Goal: Information Seeking & Learning: Learn about a topic

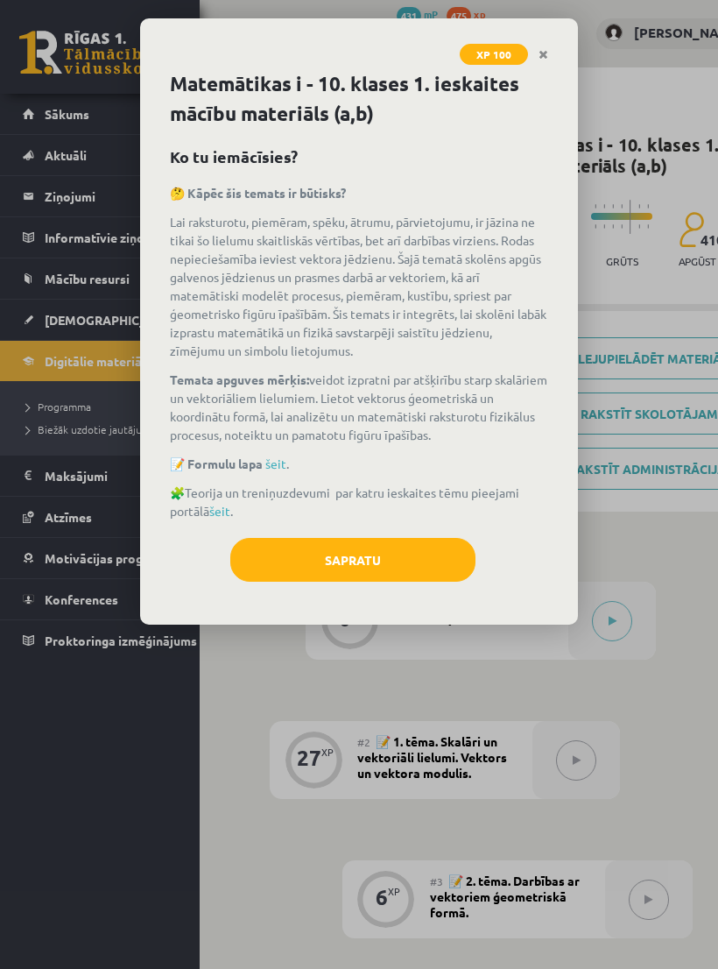
scroll to position [574, 60]
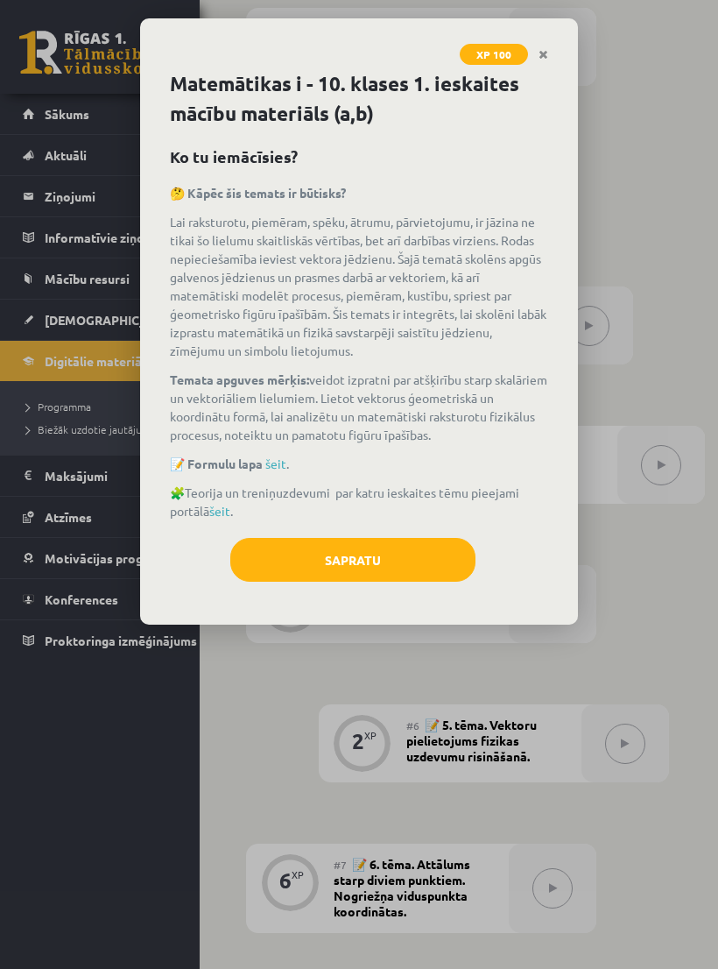
click at [380, 555] on button "Sapratu" at bounding box center [352, 560] width 245 height 44
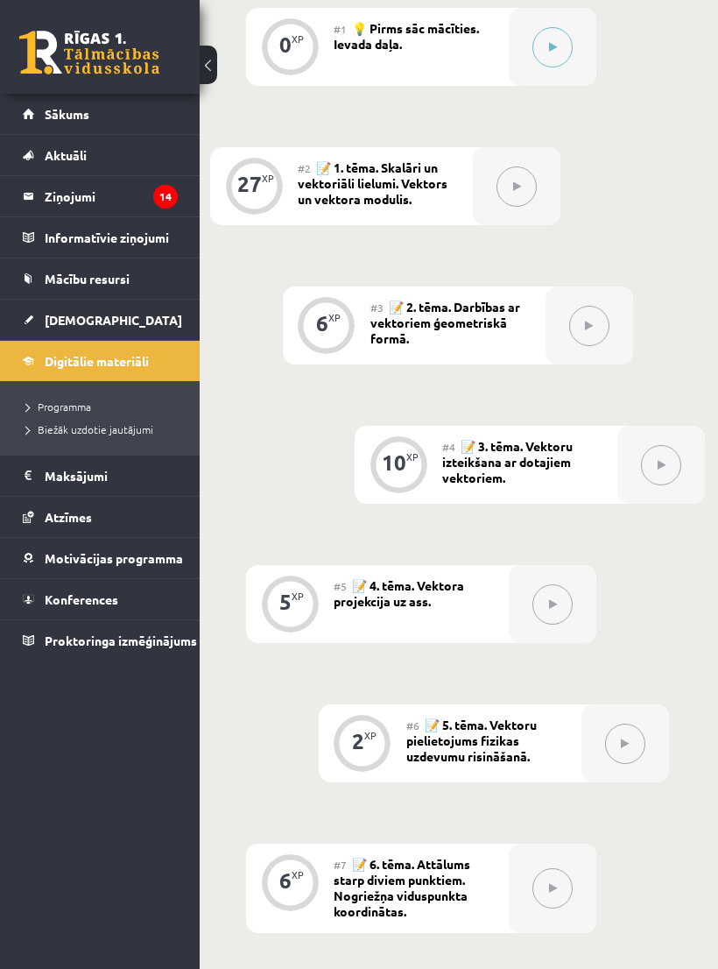
click at [329, 561] on div "0 XP #1 💡 Pirms sāc mācīties. Ievada daļa. 27 XP #2 📝 1. tēma. Skalāri un vekto…" at bounding box center [457, 679] width 495 height 1343
click at [546, 50] on button at bounding box center [553, 47] width 40 height 40
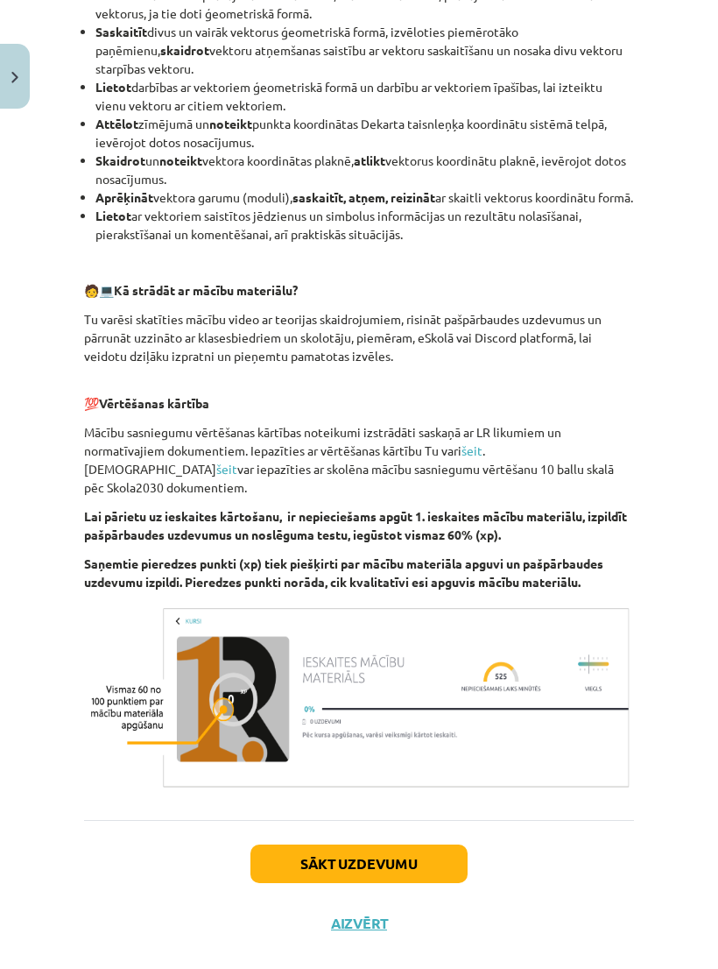
scroll to position [748, 0]
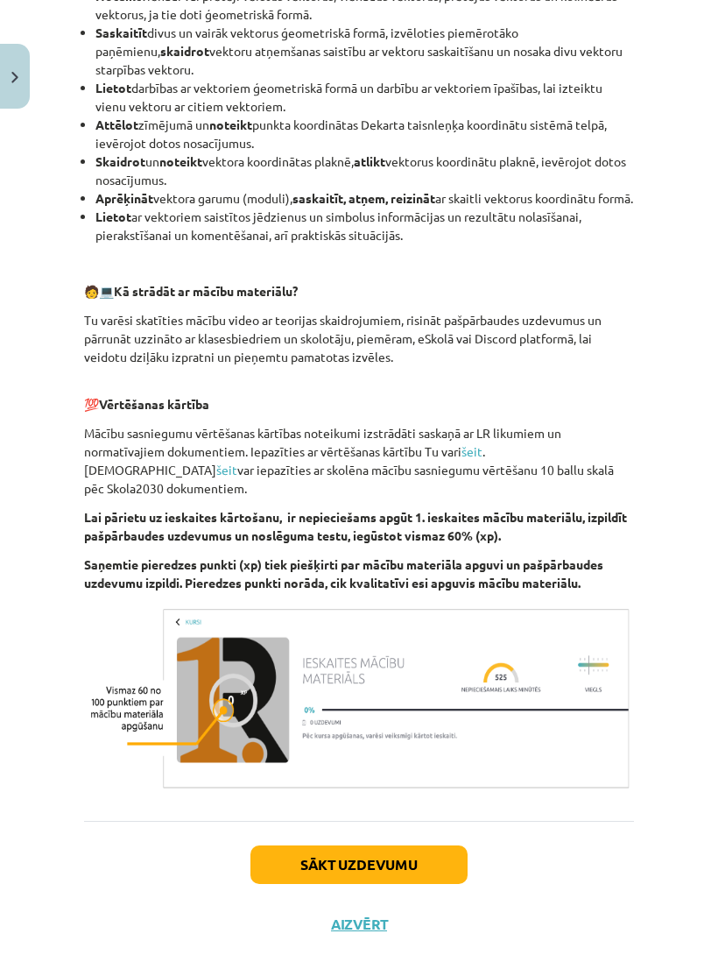
click at [416, 871] on button "Sākt uzdevumu" at bounding box center [359, 864] width 217 height 39
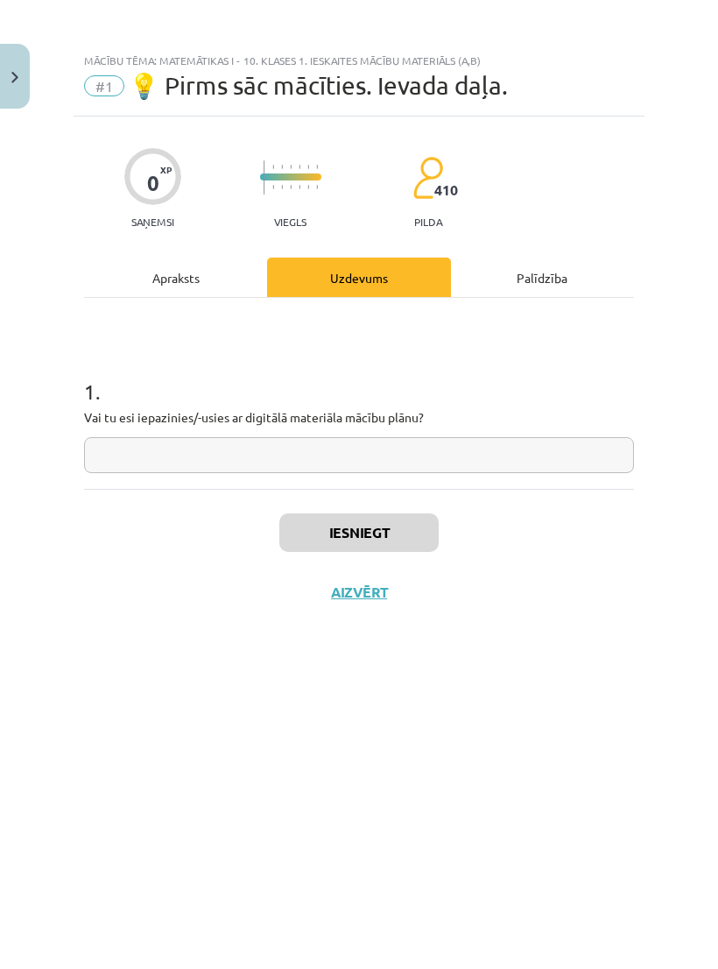
scroll to position [0, 0]
click at [394, 457] on input "text" at bounding box center [359, 455] width 550 height 36
type input "**"
click at [371, 532] on button "Iesniegt" at bounding box center [358, 532] width 159 height 39
click at [383, 548] on button "Iesniegt" at bounding box center [358, 532] width 159 height 39
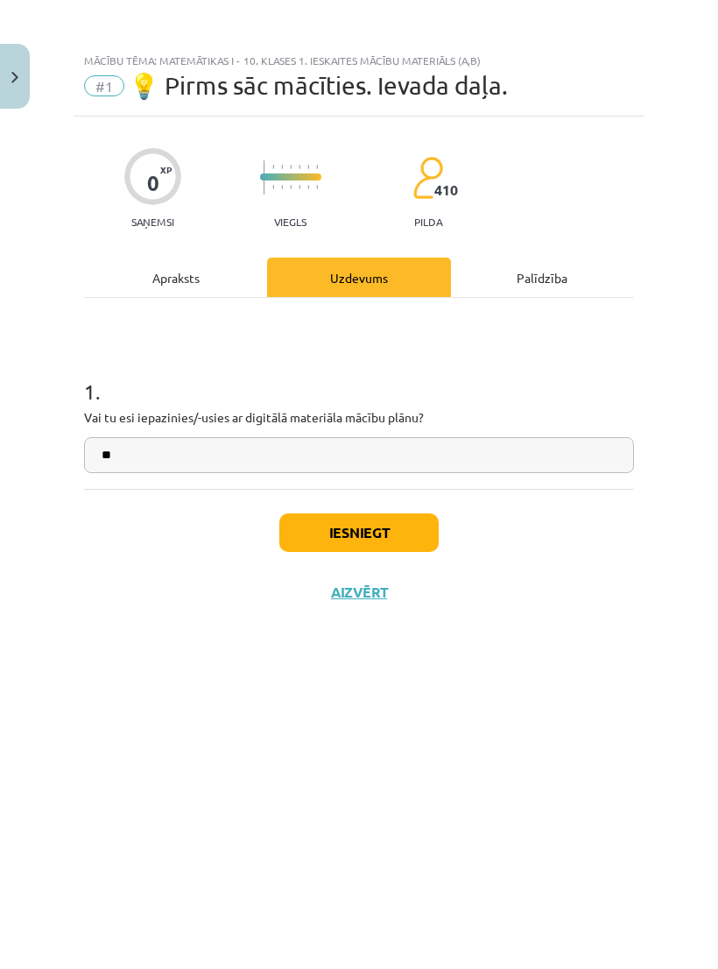
click at [406, 534] on button "Iesniegt" at bounding box center [358, 532] width 159 height 39
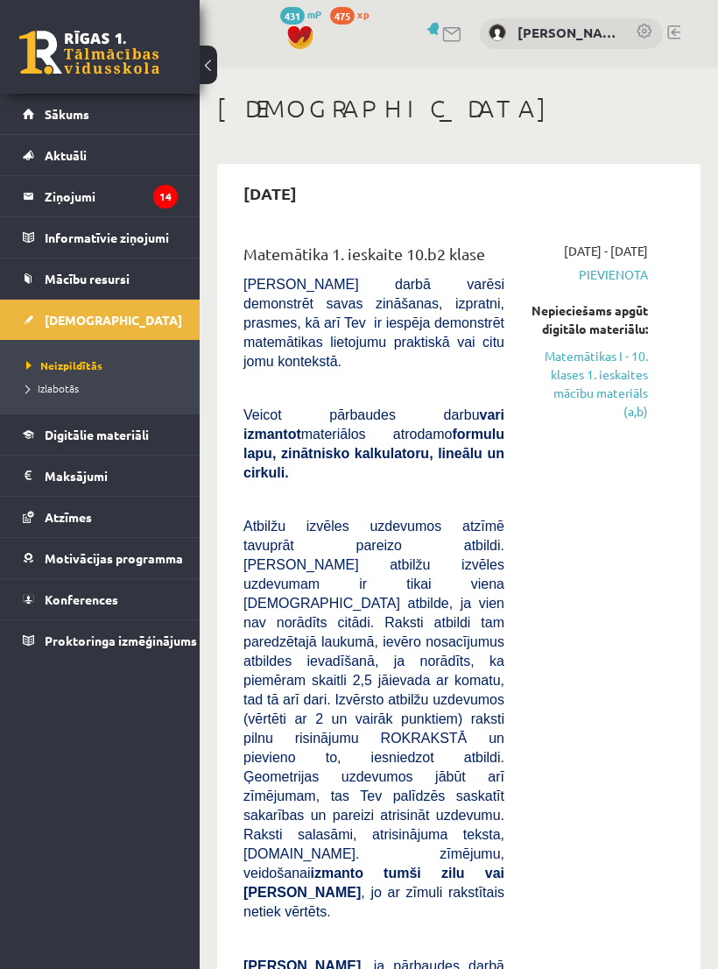
click at [70, 383] on span "Izlabotās" at bounding box center [52, 388] width 53 height 14
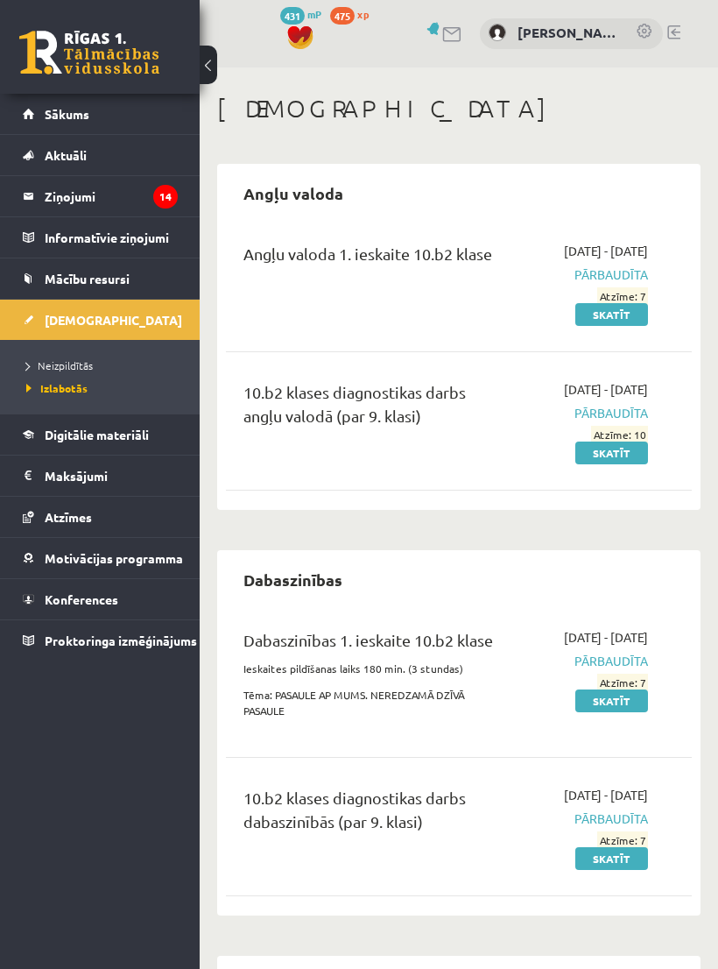
click at [88, 364] on span "Neizpildītās" at bounding box center [59, 365] width 67 height 14
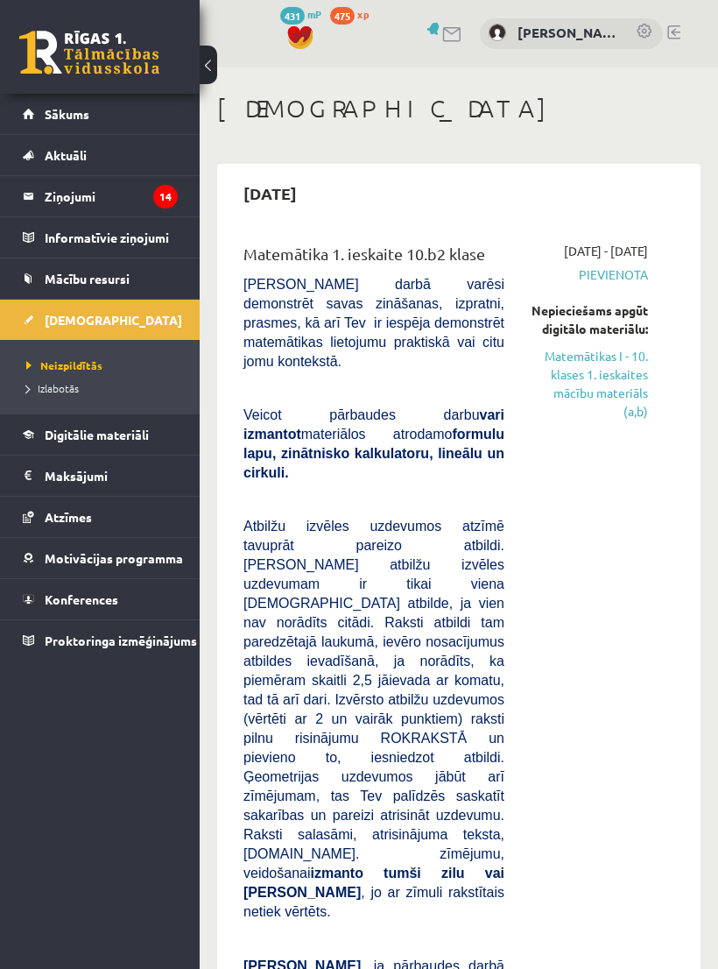
click at [67, 390] on span "Izlabotās" at bounding box center [52, 388] width 53 height 14
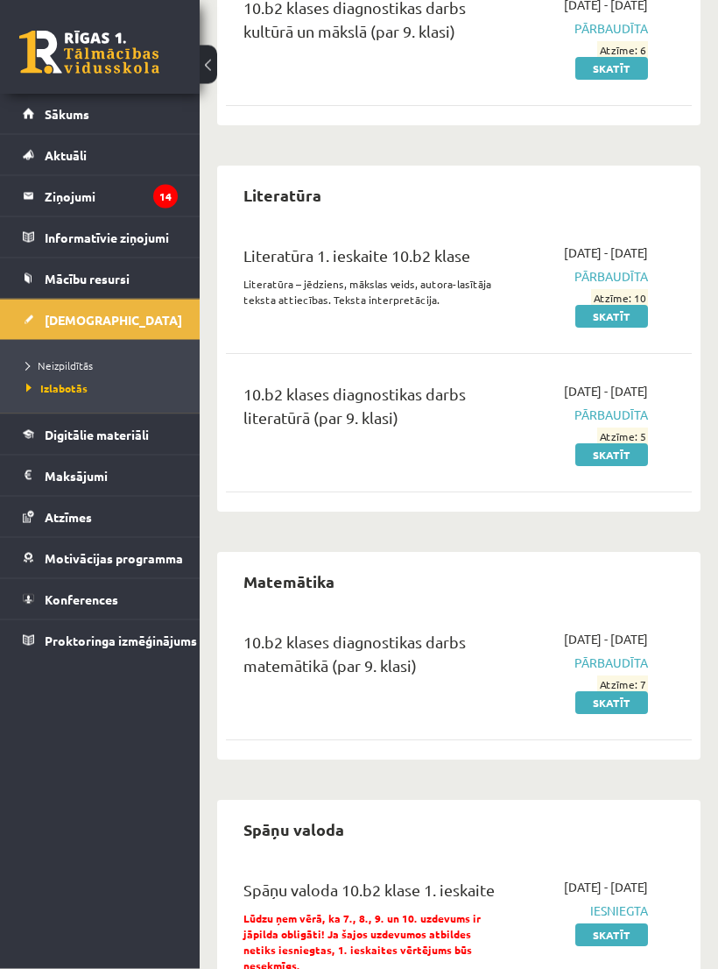
scroll to position [2257, 0]
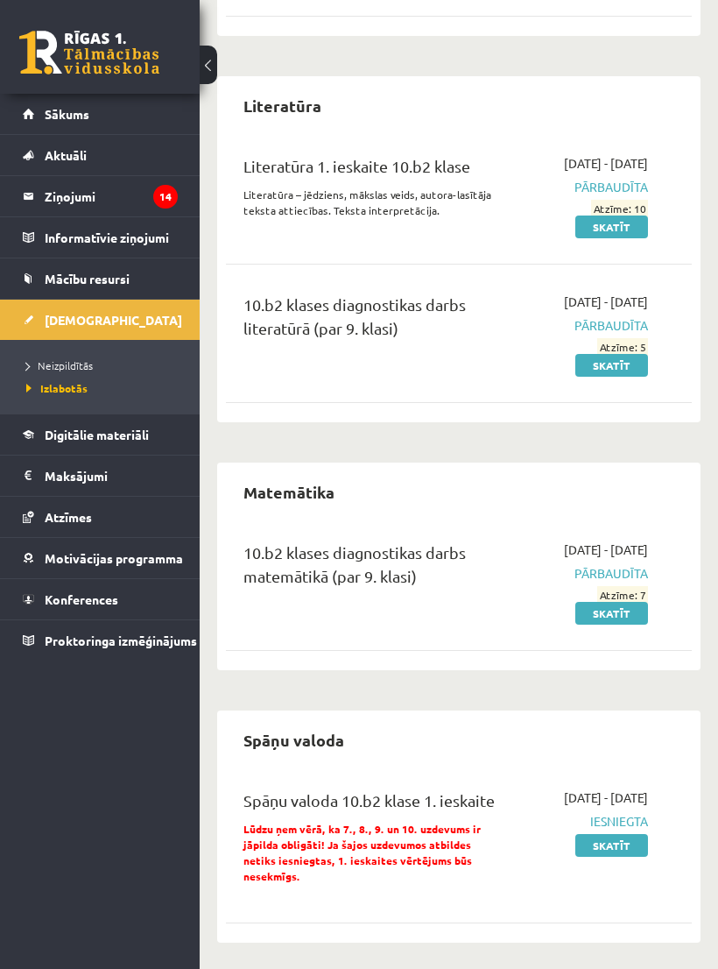
click at [66, 354] on li "Neizpildītās" at bounding box center [104, 365] width 156 height 23
click at [59, 357] on link "Neizpildītās" at bounding box center [104, 365] width 156 height 16
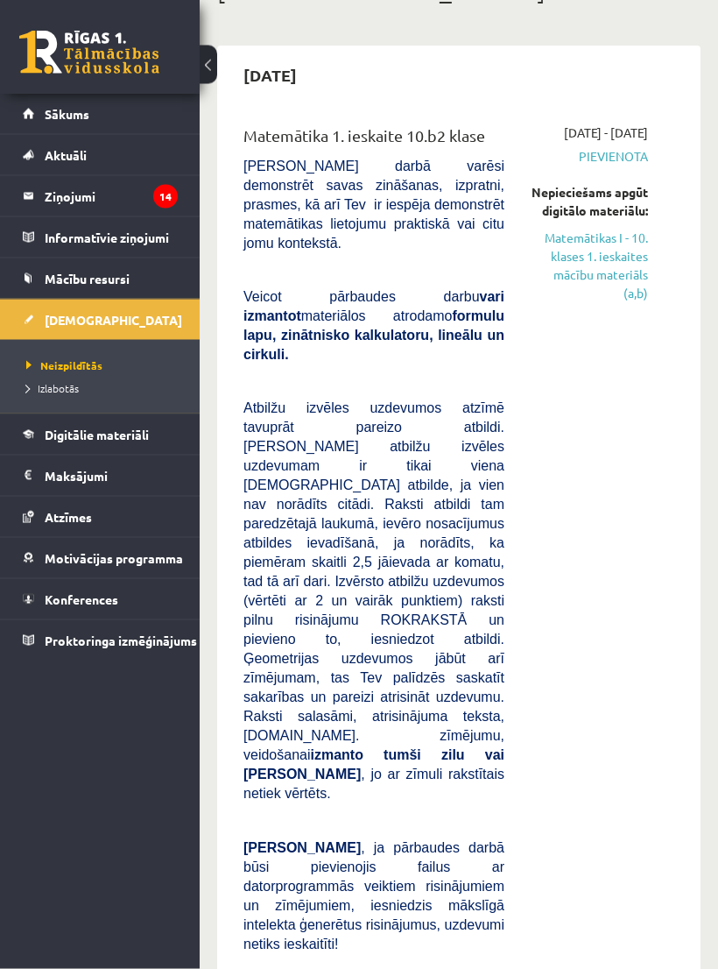
scroll to position [117, 0]
click at [613, 297] on link "Matemātikas I - 10. klases 1. ieskaites mācību materiāls (a,b)" at bounding box center [589, 267] width 117 height 74
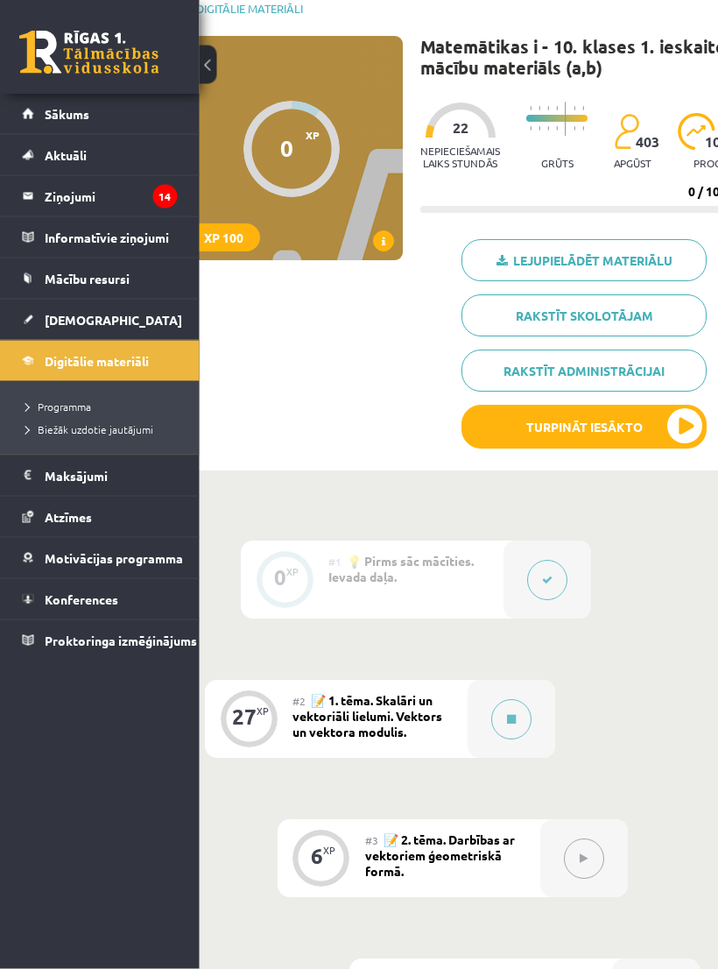
scroll to position [108, 70]
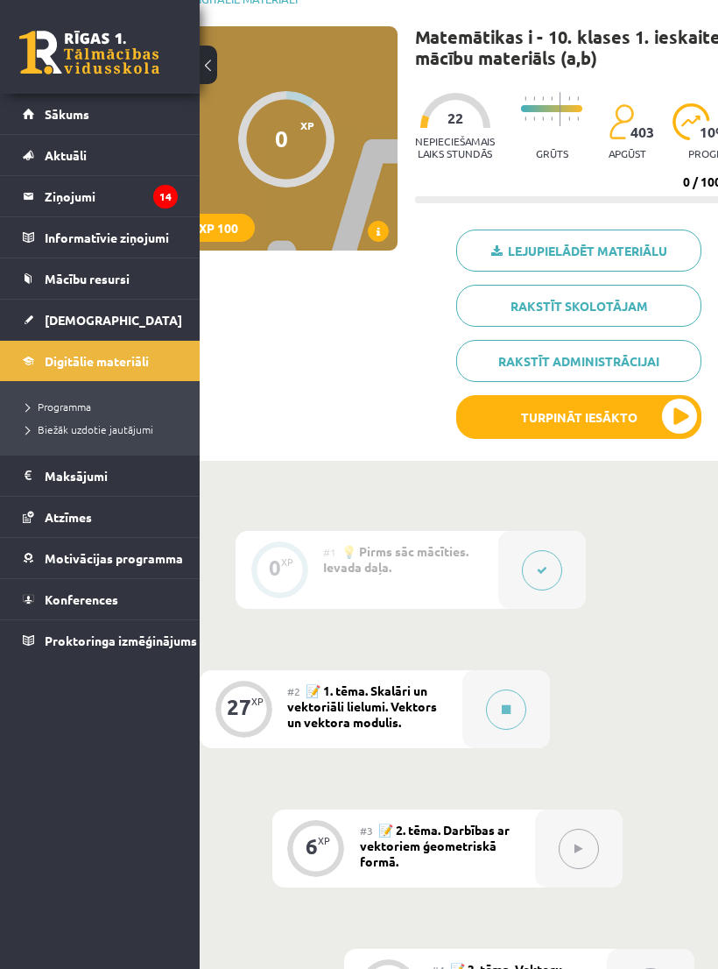
click at [500, 706] on button at bounding box center [506, 709] width 40 height 40
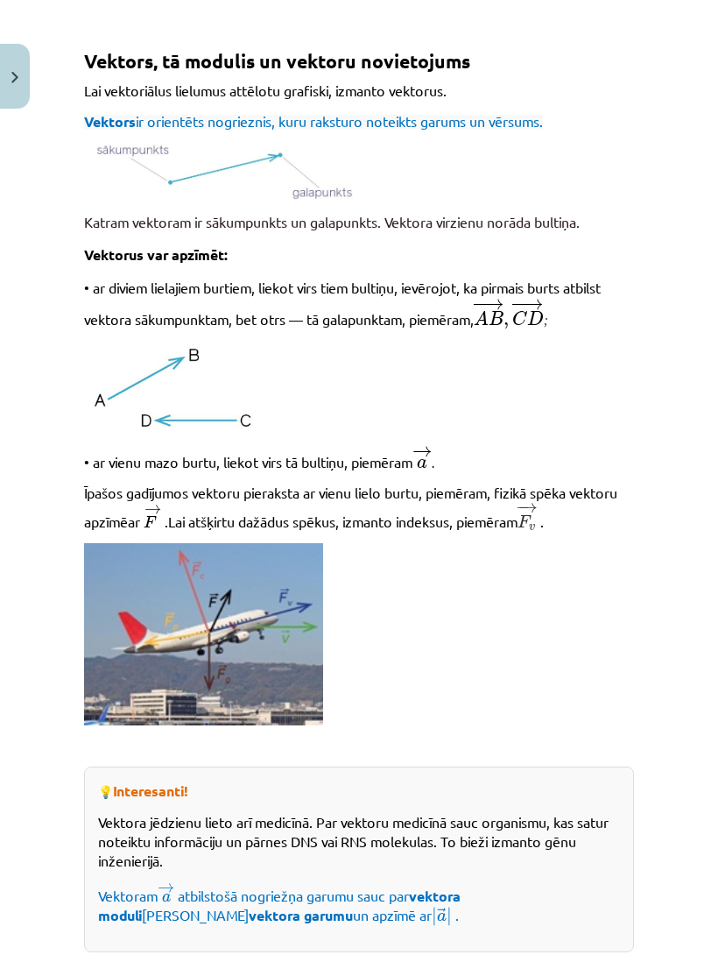
scroll to position [328, 0]
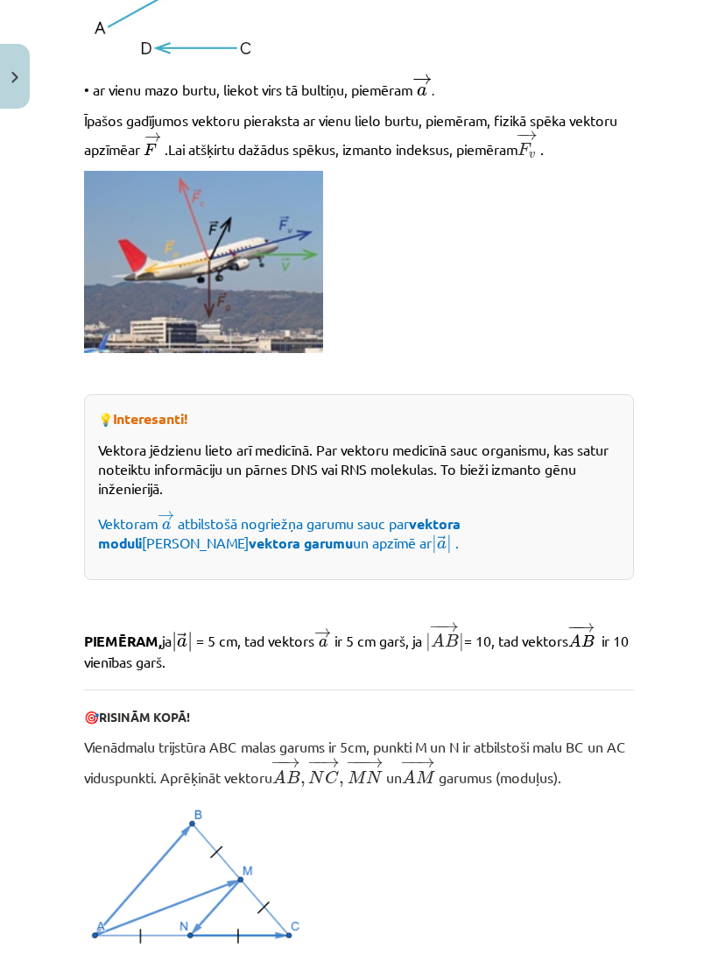
click at [711, 329] on div "Mācību tēma: Matemātikas i - 10. klases 1. ieskaites mācību materiāls (a,b) #2 …" at bounding box center [359, 484] width 718 height 969
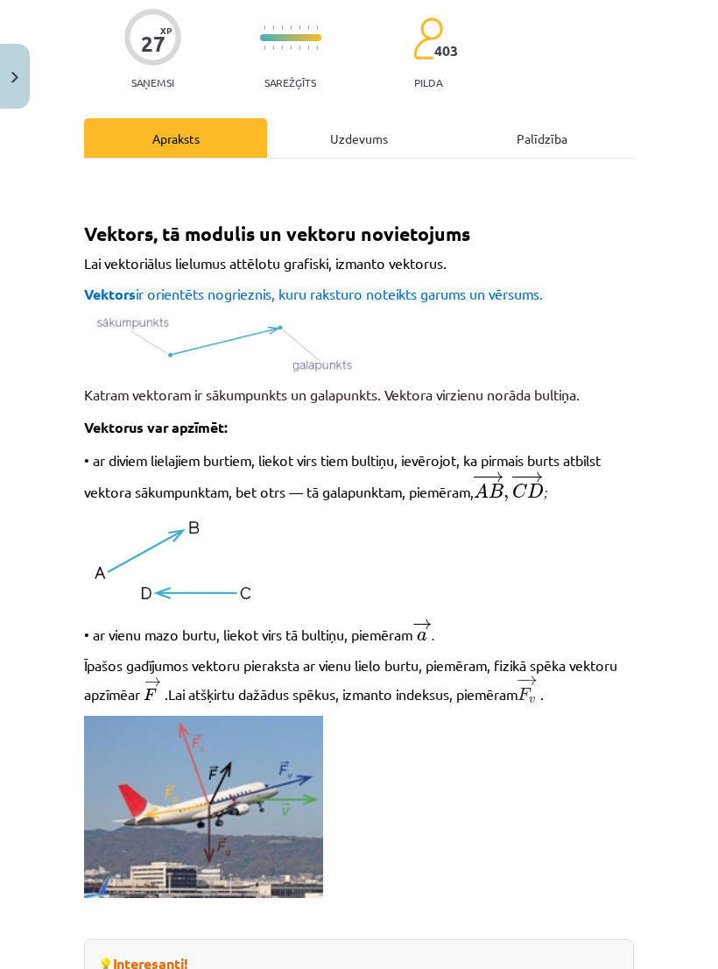
scroll to position [129, 0]
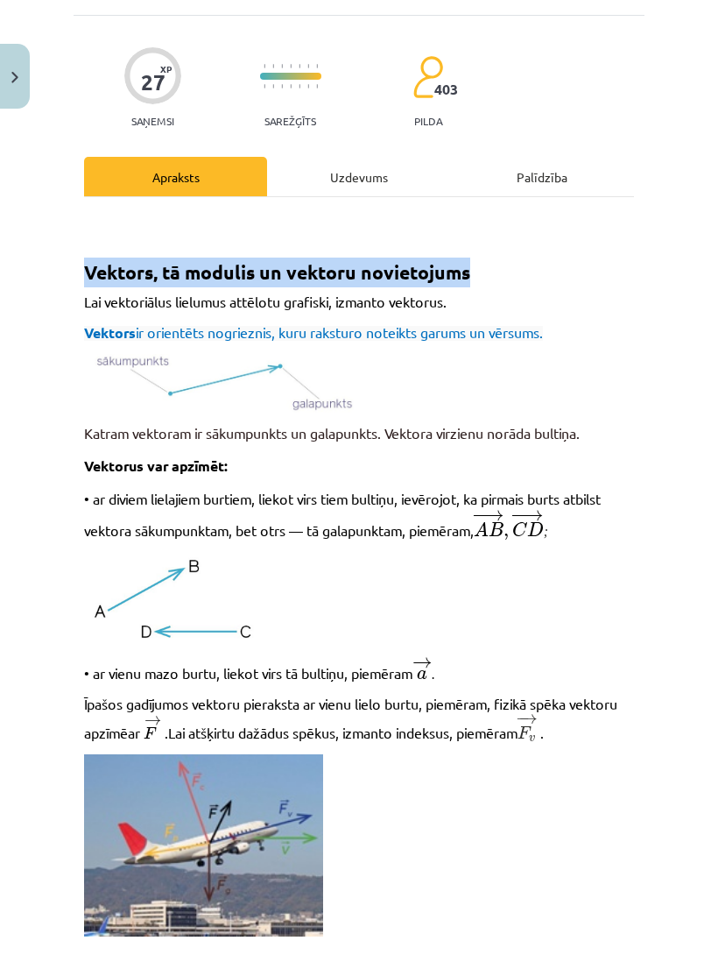
copy span "Vektors, tā modulis un vektoru novietojums"
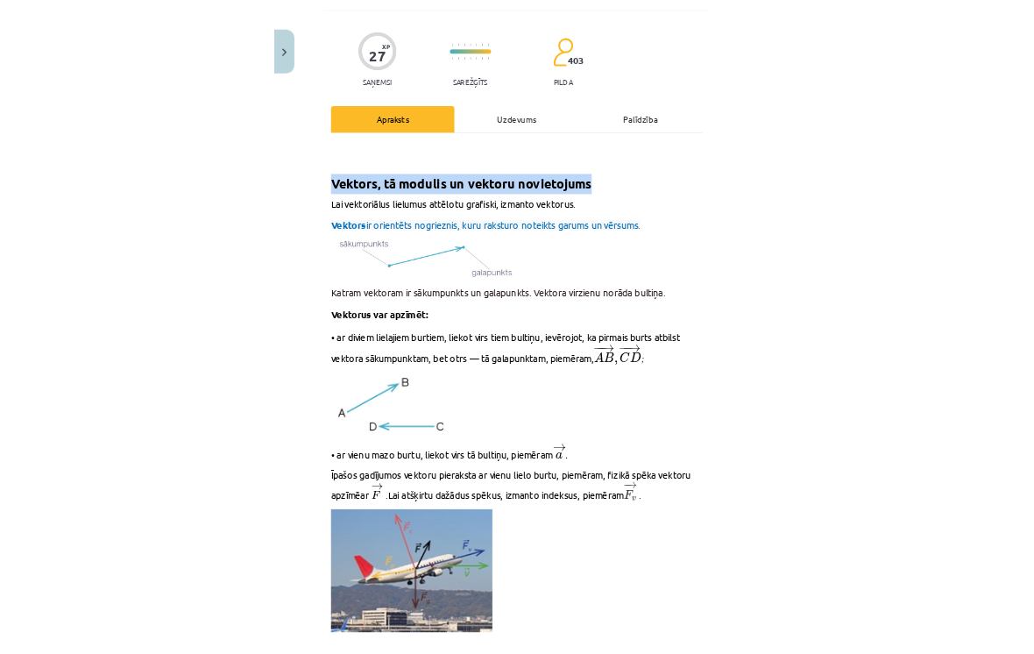
scroll to position [158, 0]
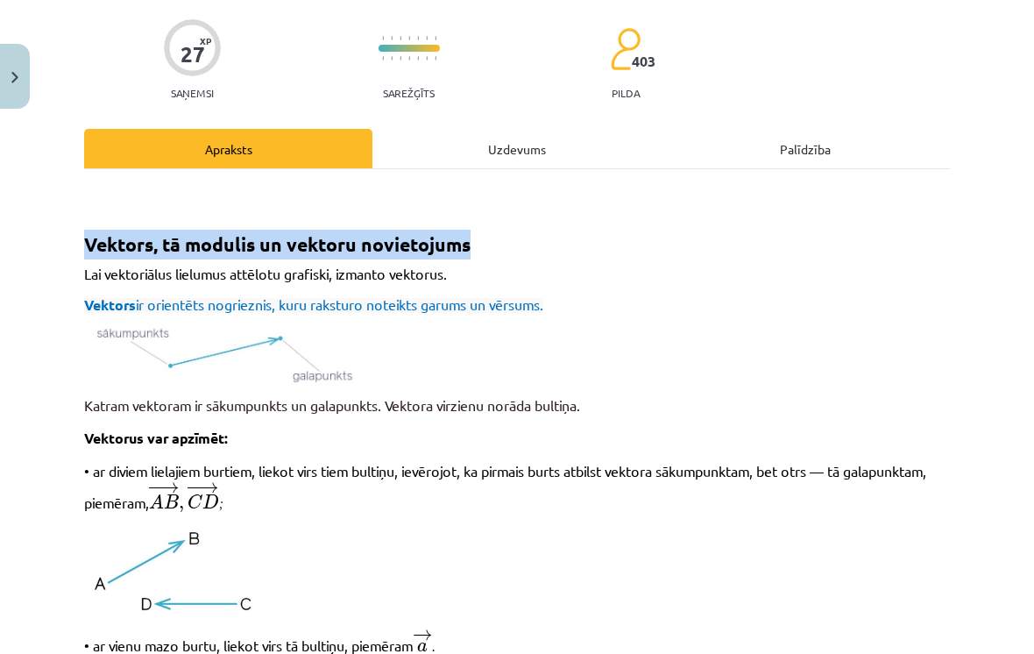
click at [523, 156] on div "Uzdevums" at bounding box center [516, 148] width 288 height 39
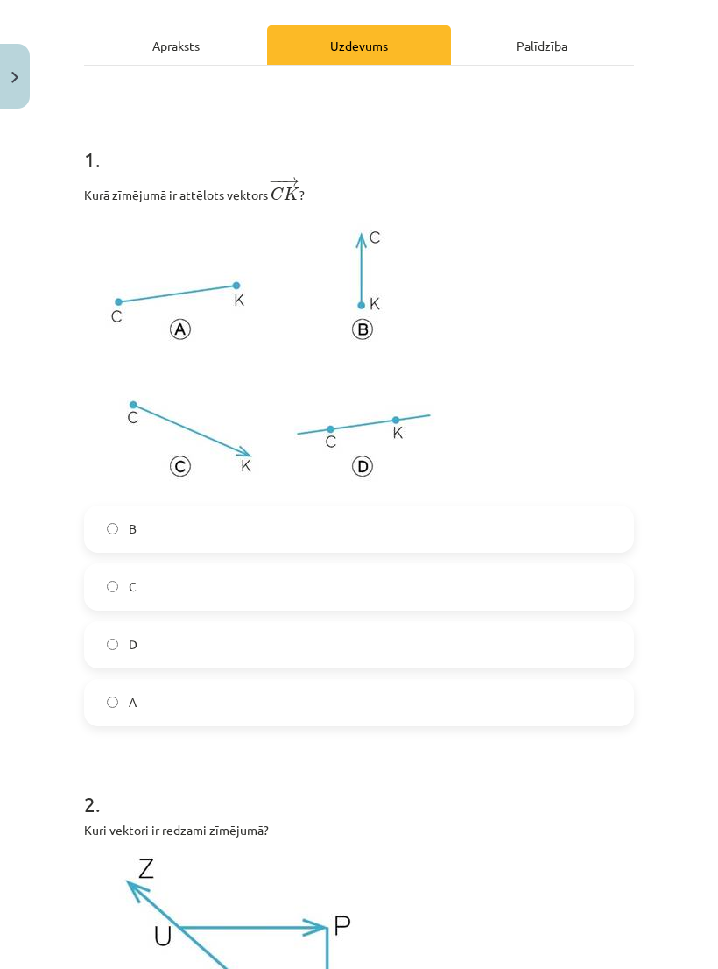
scroll to position [260, 0]
click at [148, 589] on label "C" at bounding box center [359, 587] width 547 height 44
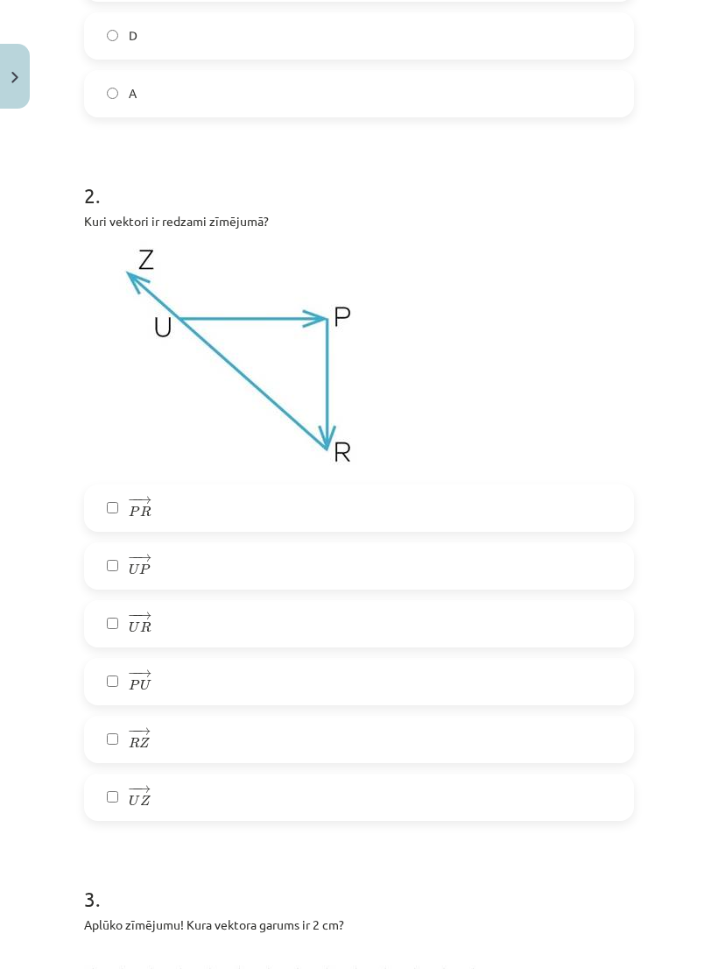
scroll to position [869, 0]
click at [307, 750] on label "− − → R Z R Z →" at bounding box center [359, 740] width 547 height 44
click at [272, 562] on label "− − → U P U P →" at bounding box center [359, 566] width 547 height 44
click at [392, 507] on label "− − → P R P R →" at bounding box center [359, 508] width 547 height 44
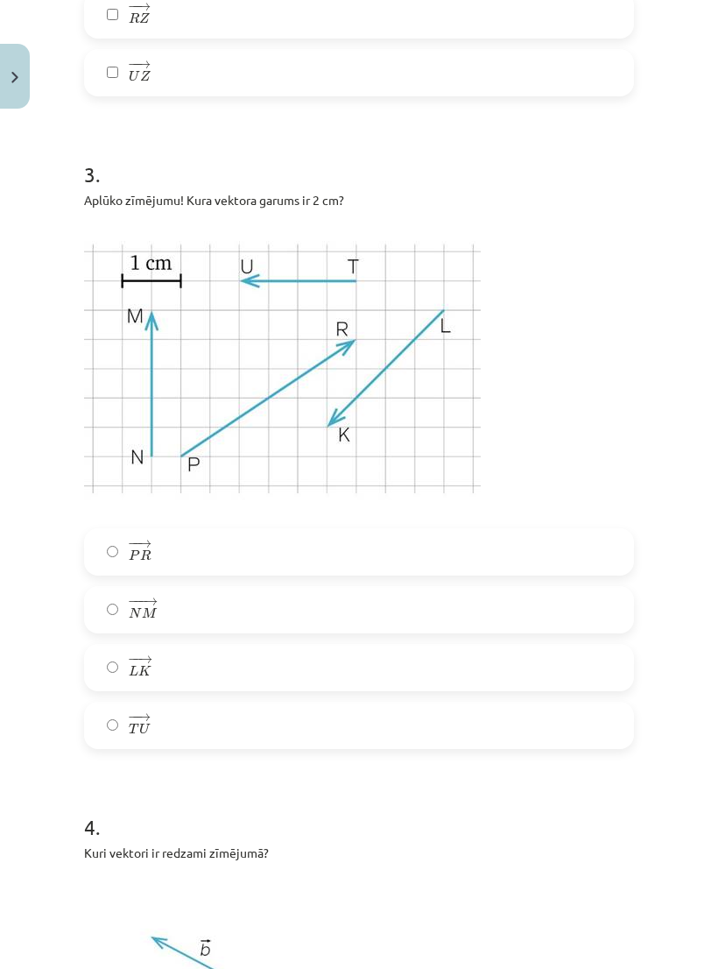
scroll to position [1600, 0]
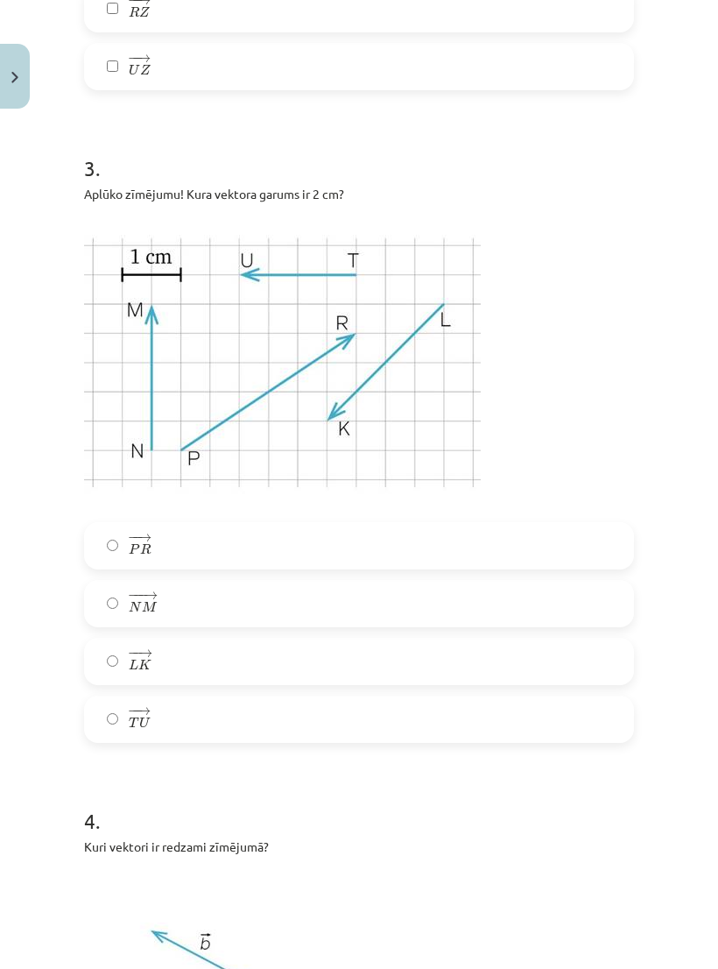
click at [215, 739] on label "− − → T U T U →" at bounding box center [359, 719] width 547 height 44
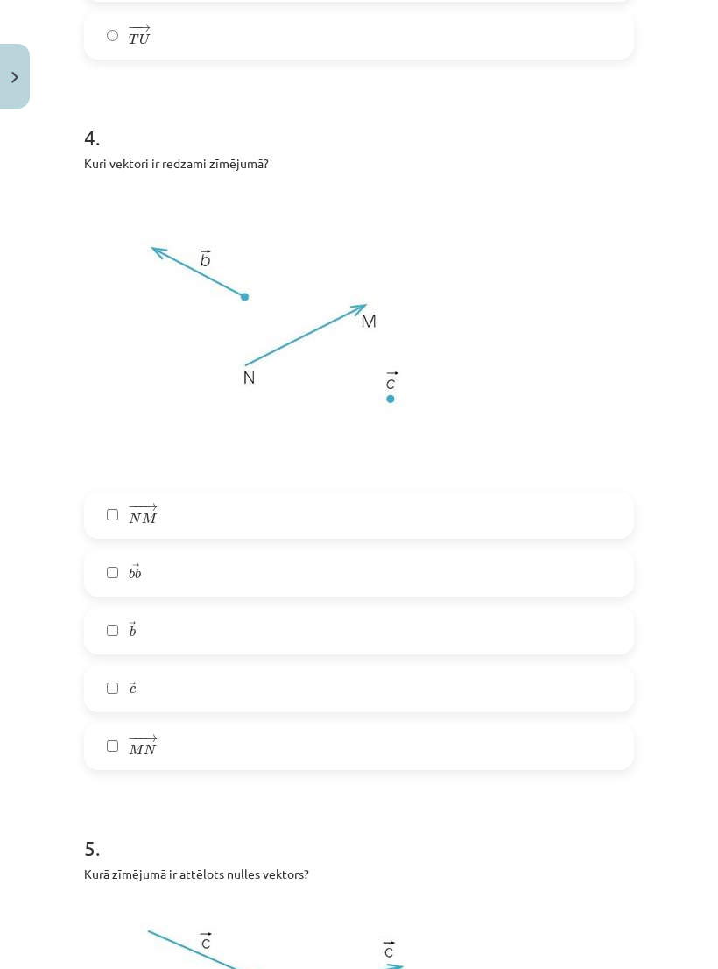
scroll to position [2302, 0]
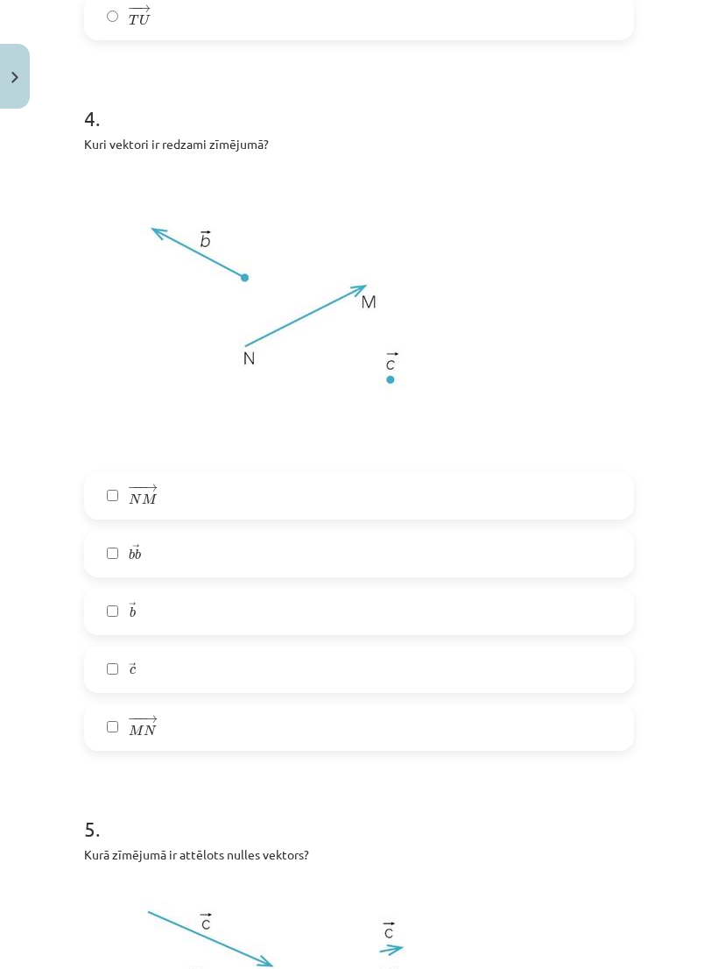
click at [503, 720] on label "− −− → M N M N →" at bounding box center [359, 727] width 547 height 44
click at [526, 720] on label "− −− → M N M N →" at bounding box center [359, 727] width 547 height 44
click at [513, 600] on label "→ b b →" at bounding box center [359, 612] width 547 height 44
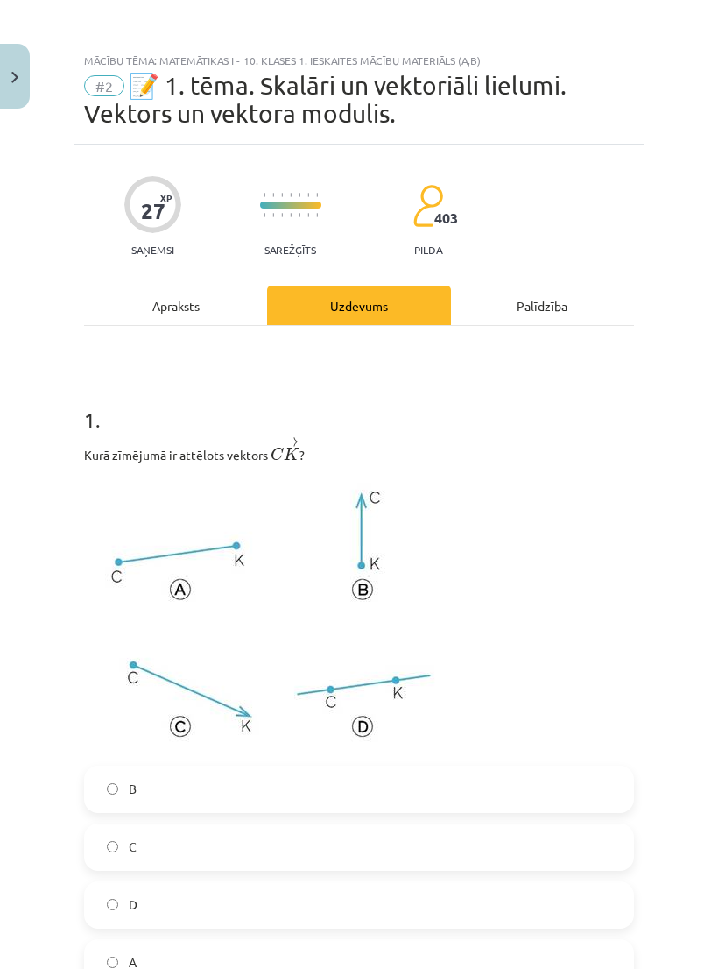
scroll to position [0, 0]
click at [199, 301] on div "Apraksts" at bounding box center [175, 305] width 183 height 39
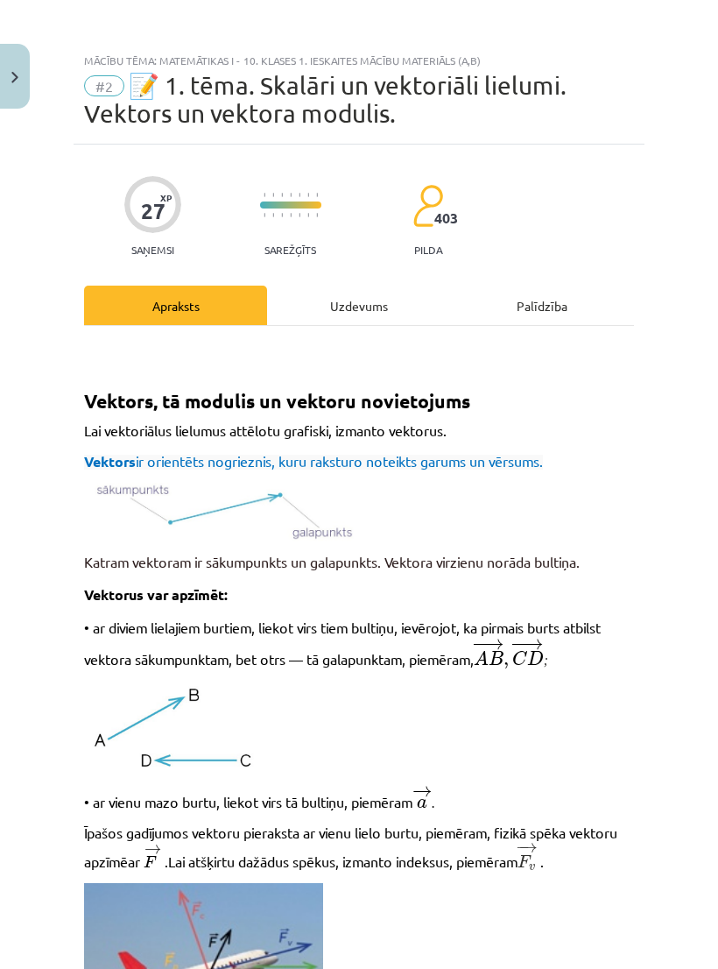
click at [359, 317] on div "Uzdevums" at bounding box center [358, 305] width 183 height 39
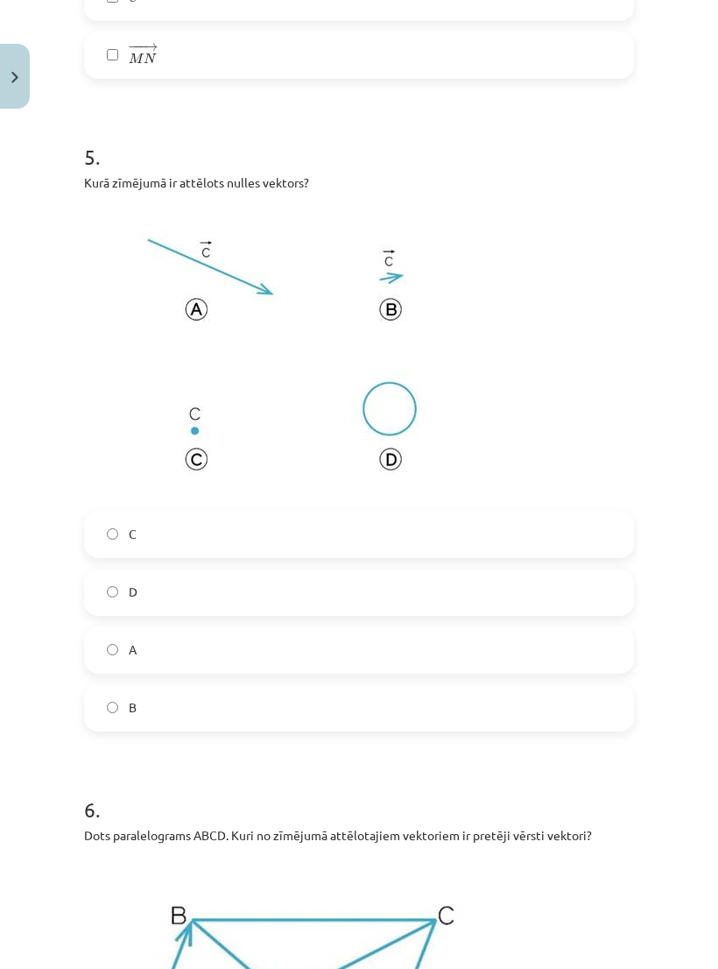
scroll to position [2975, 0]
click at [249, 538] on label "C" at bounding box center [359, 534] width 547 height 44
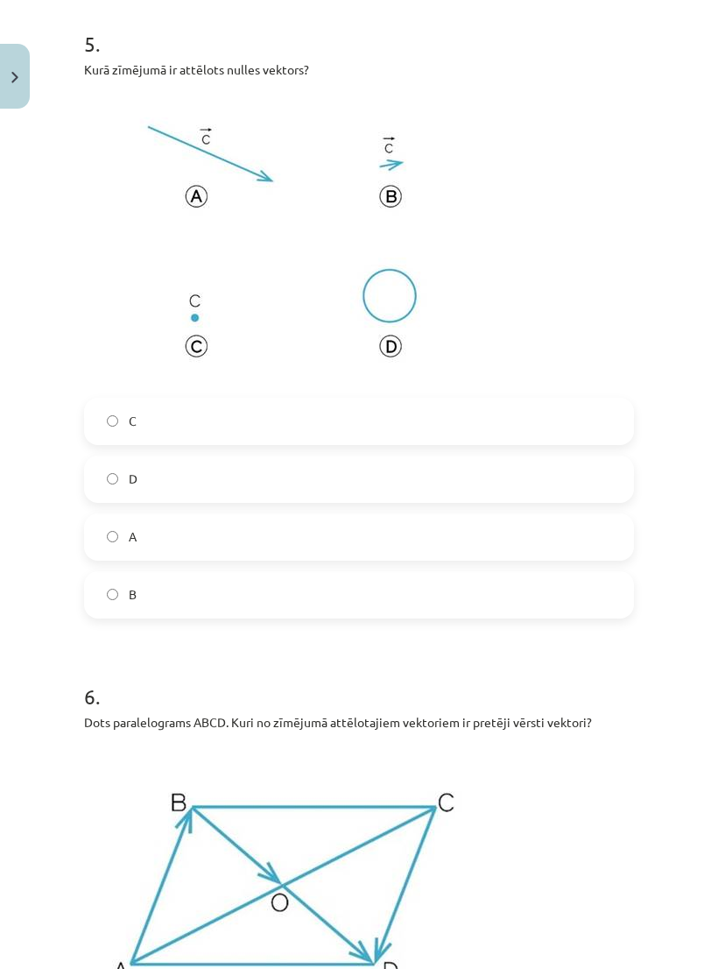
scroll to position [3085, 0]
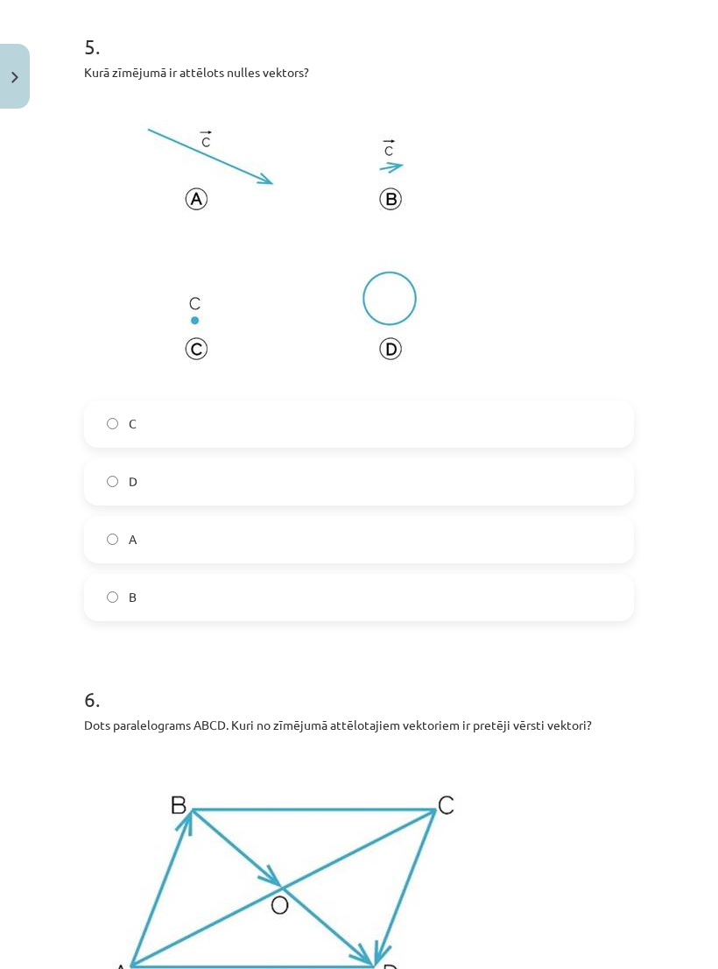
click at [241, 605] on label "B" at bounding box center [359, 598] width 547 height 44
click at [307, 427] on label "C" at bounding box center [359, 424] width 547 height 44
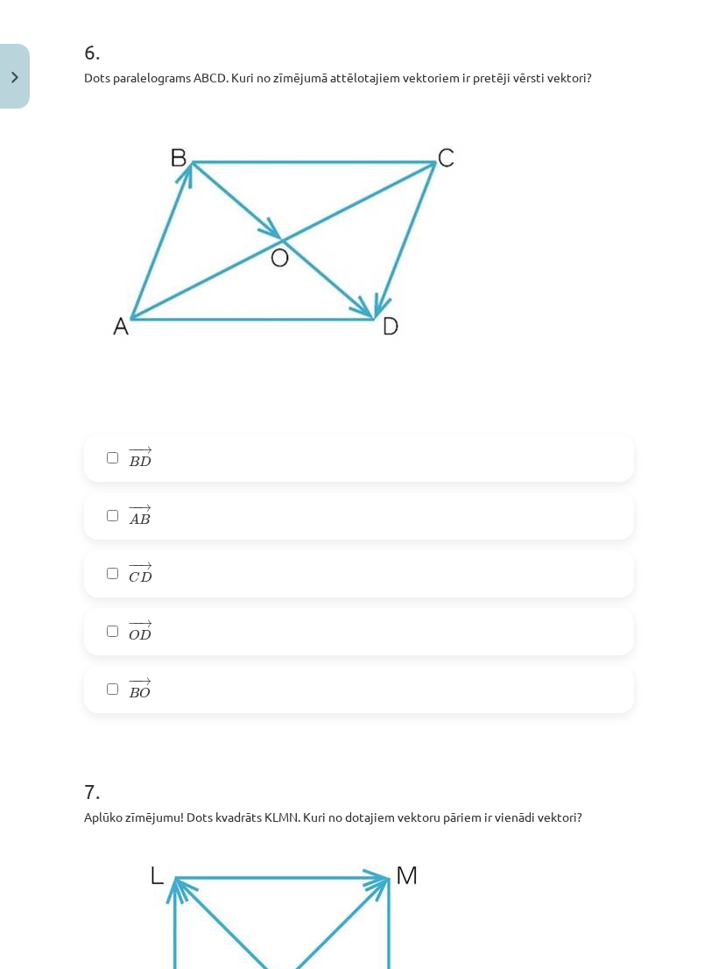
scroll to position [3707, 0]
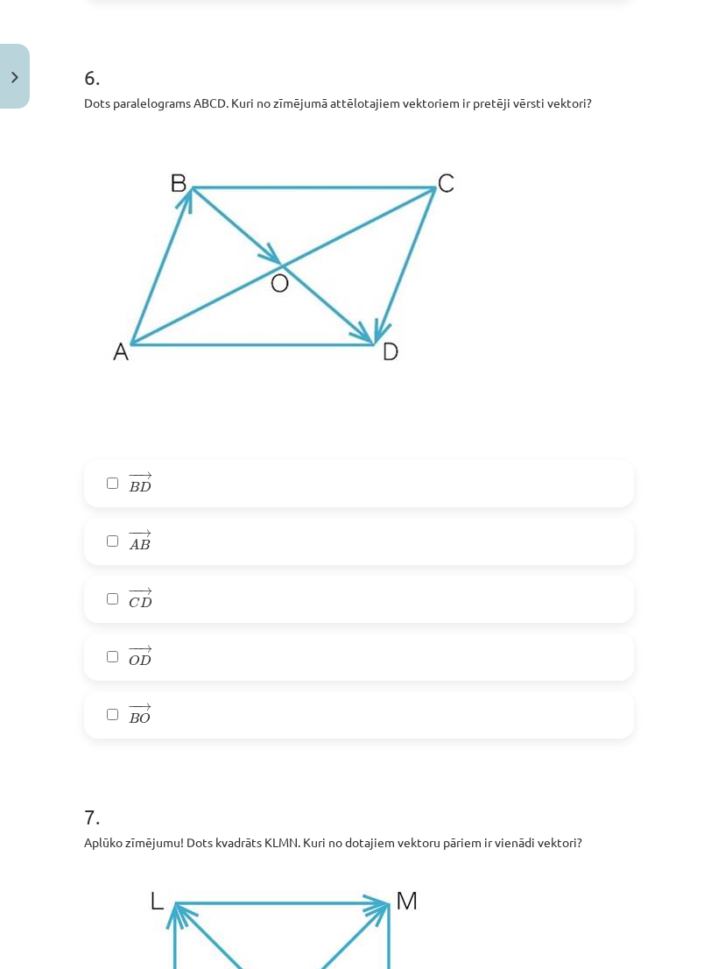
click at [194, 720] on label "− − → B O B O →" at bounding box center [359, 715] width 547 height 44
click at [203, 663] on label "− − → O D O D →" at bounding box center [359, 657] width 547 height 44
click at [205, 599] on label "− − → C D C D →" at bounding box center [359, 599] width 547 height 44
click at [268, 542] on label "− − → A B A B →" at bounding box center [359, 542] width 547 height 44
click at [384, 497] on label "− − → B D B D →" at bounding box center [359, 484] width 547 height 44
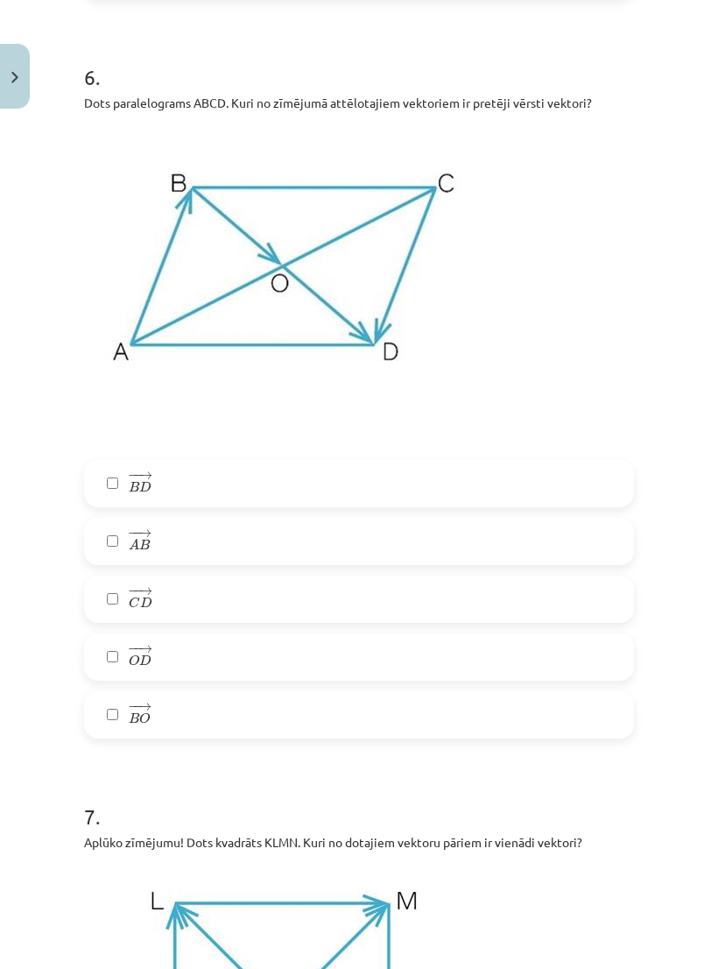
click at [405, 490] on label "− − → B D B D →" at bounding box center [359, 484] width 547 height 44
click at [367, 558] on label "− − → A B A B →" at bounding box center [359, 542] width 547 height 44
click at [350, 605] on label "− − → C D C D →" at bounding box center [359, 599] width 547 height 44
click at [318, 669] on label "− − → O D O D →" at bounding box center [359, 657] width 547 height 44
click at [288, 715] on label "− − → B O B O →" at bounding box center [359, 715] width 547 height 44
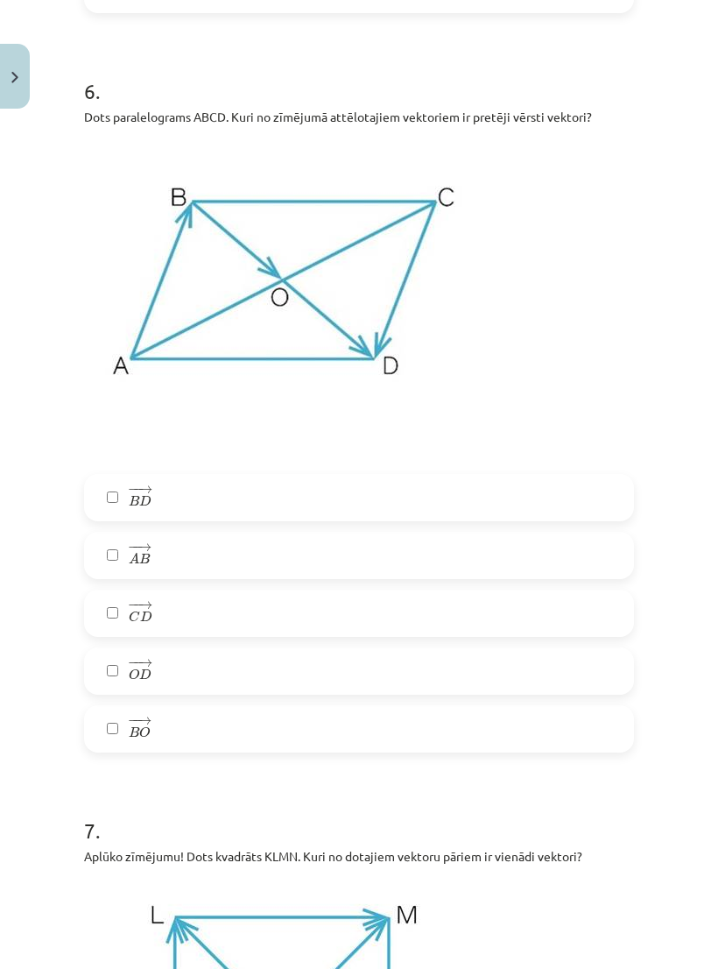
scroll to position [3691, 0]
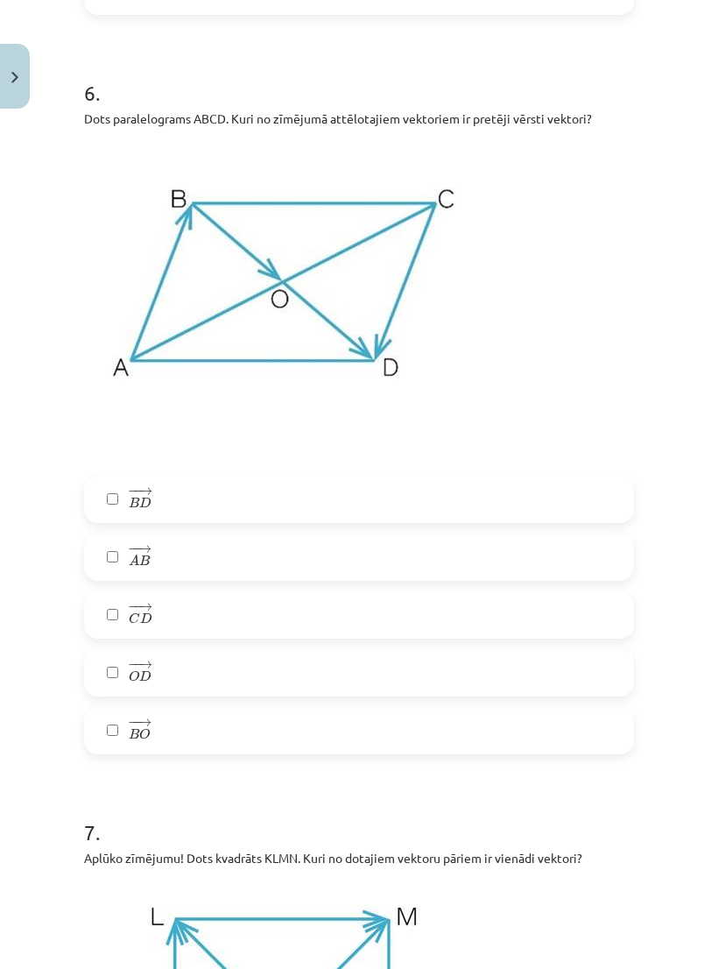
click at [207, 679] on label "− − → O D O D →" at bounding box center [359, 673] width 547 height 44
click at [186, 673] on label "− − → O D O D →" at bounding box center [359, 673] width 547 height 44
click at [209, 566] on label "− − → A B A B →" at bounding box center [359, 557] width 547 height 44
click at [224, 630] on label "− − → C D C D →" at bounding box center [359, 615] width 547 height 44
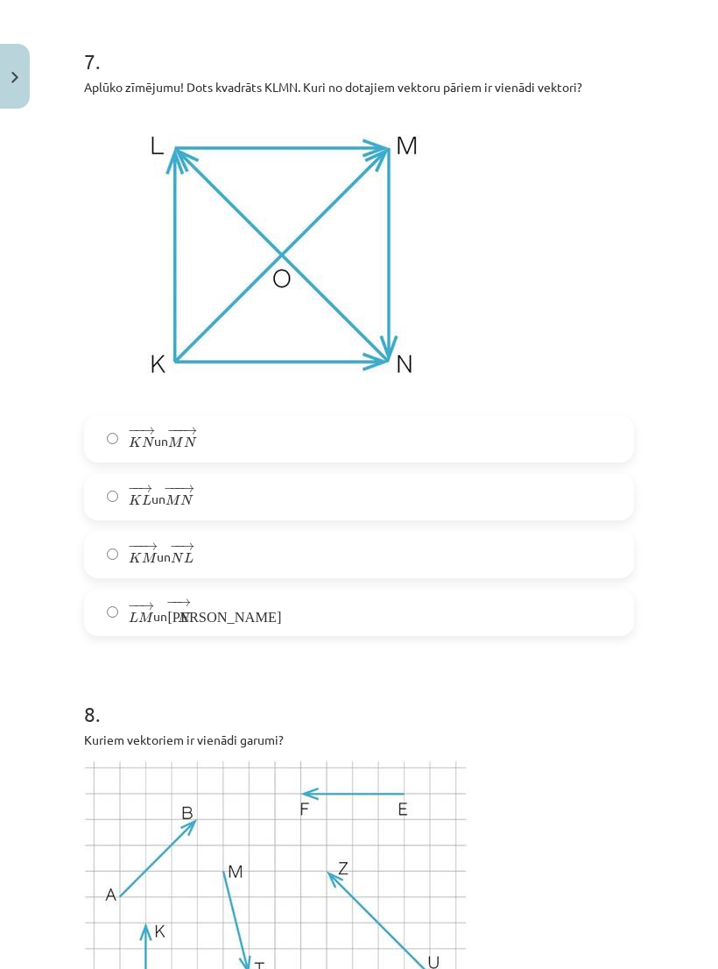
scroll to position [4464, 0]
click at [240, 562] on label "− −− → K M K M → un − − → N L N L →" at bounding box center [359, 553] width 547 height 44
click at [322, 506] on label "− − → K L K L → un − −− → M N M N →" at bounding box center [359, 495] width 547 height 44
click at [240, 574] on label "− −− → K M K M → un − − → N L N L →" at bounding box center [359, 553] width 547 height 44
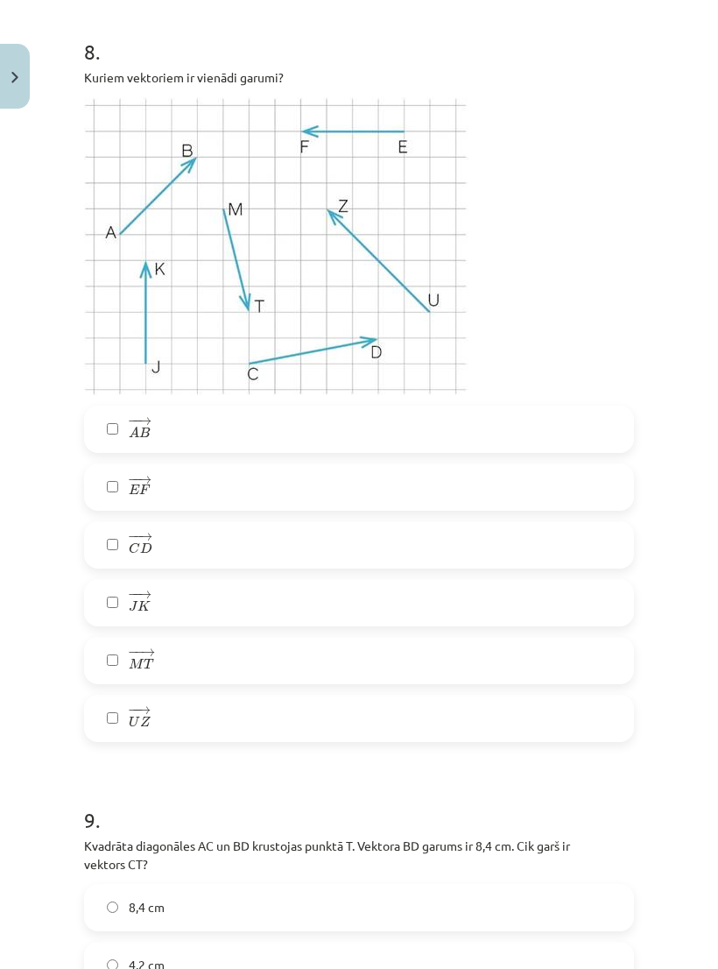
scroll to position [5126, 0]
click at [251, 233] on img at bounding box center [276, 244] width 385 height 298
click at [201, 656] on label "− − → M T M T →" at bounding box center [359, 659] width 547 height 44
click at [205, 488] on label "− − → E F E F →" at bounding box center [359, 485] width 547 height 44
click at [223, 605] on label "− − → J K J K →" at bounding box center [359, 601] width 547 height 44
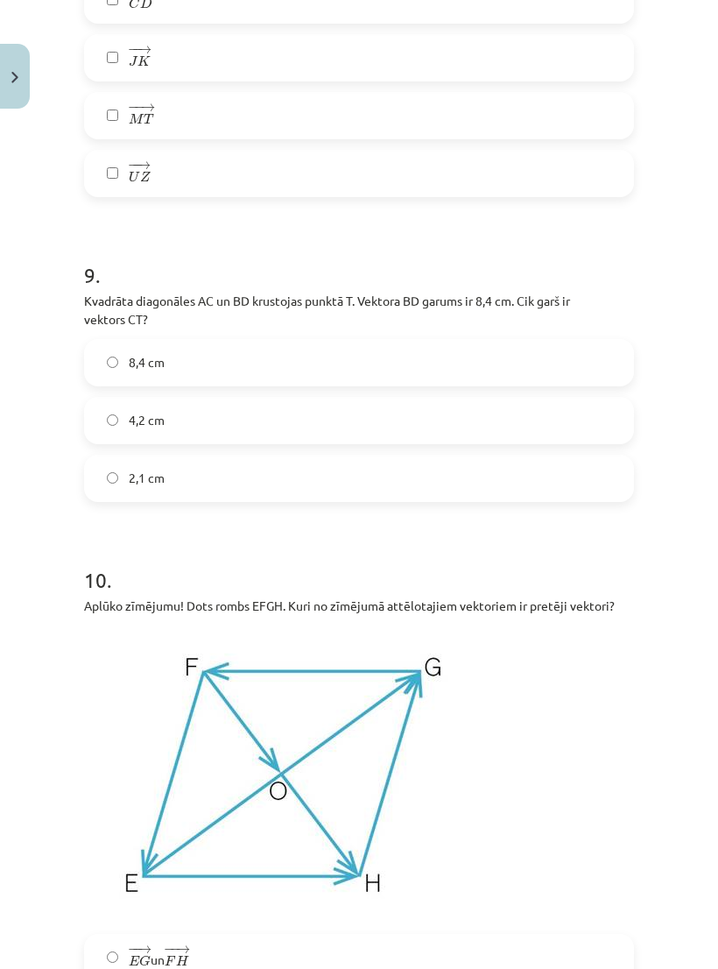
scroll to position [5669, 0]
click at [464, 368] on label "8,4 cm" at bounding box center [359, 363] width 547 height 44
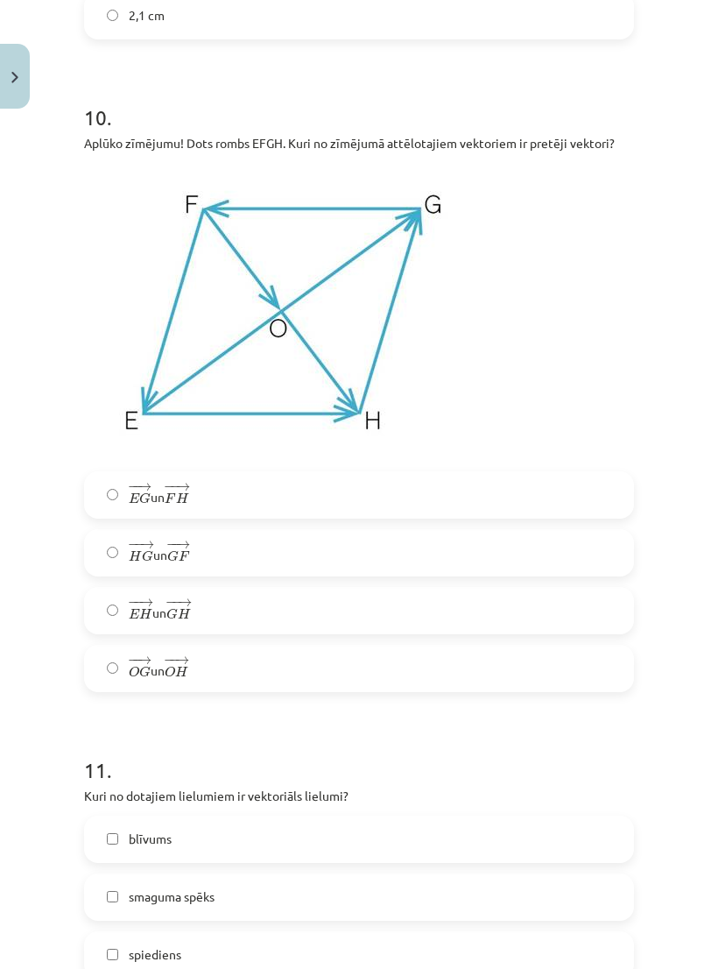
scroll to position [6130, 0]
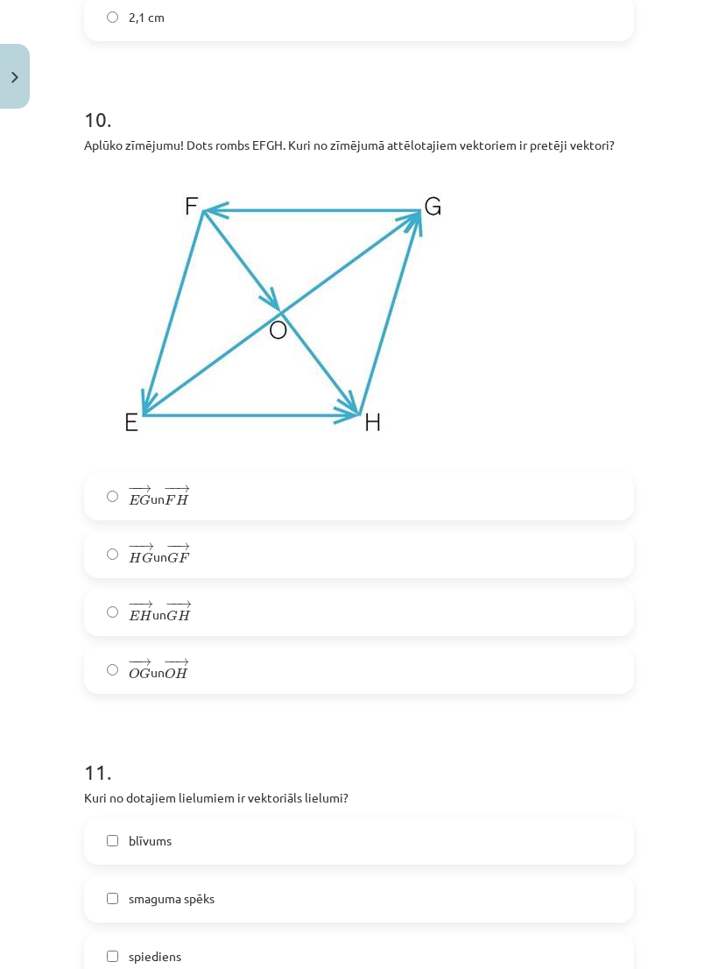
click at [124, 689] on label "− − → O G O G → un − − → O H O H →" at bounding box center [359, 670] width 547 height 44
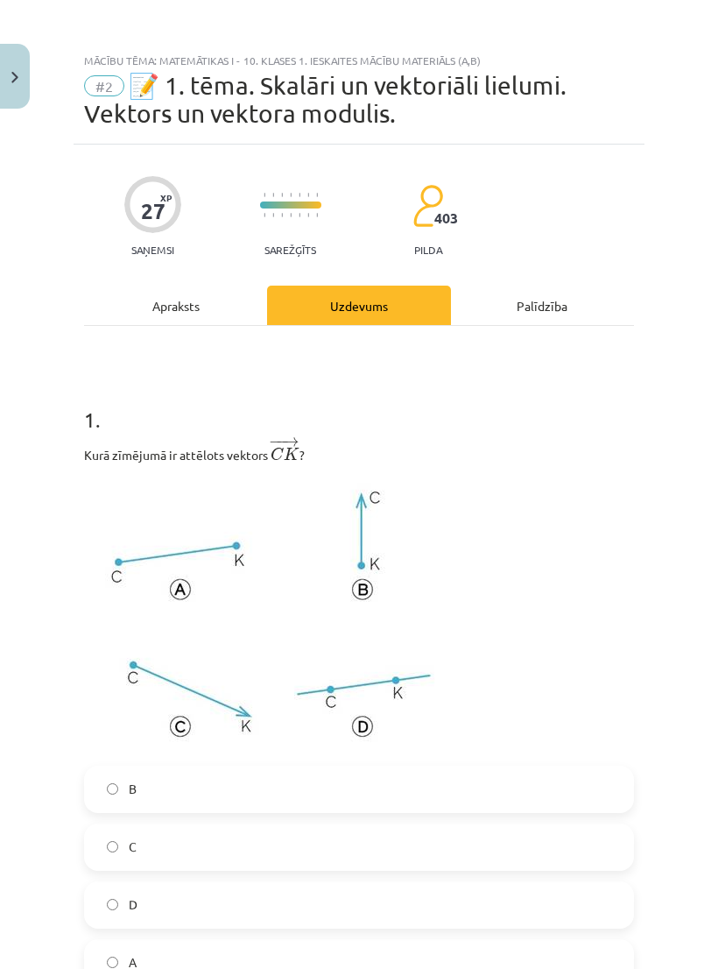
scroll to position [0, 0]
click at [188, 317] on div "Apraksts" at bounding box center [175, 305] width 183 height 39
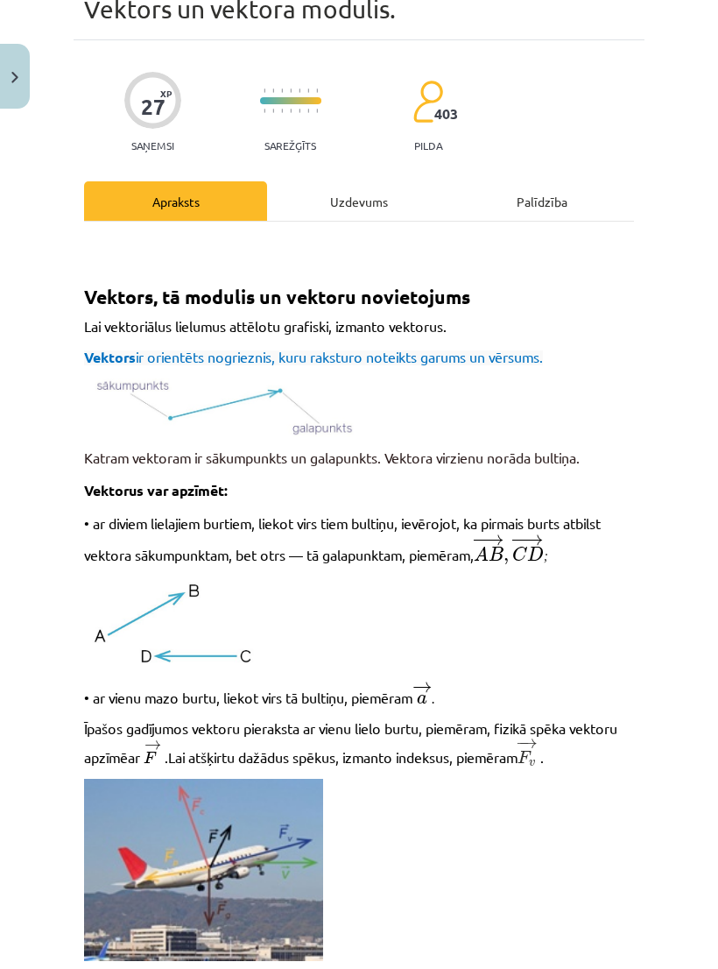
scroll to position [104, 0]
click at [582, 216] on div "Palīdzība" at bounding box center [542, 200] width 183 height 39
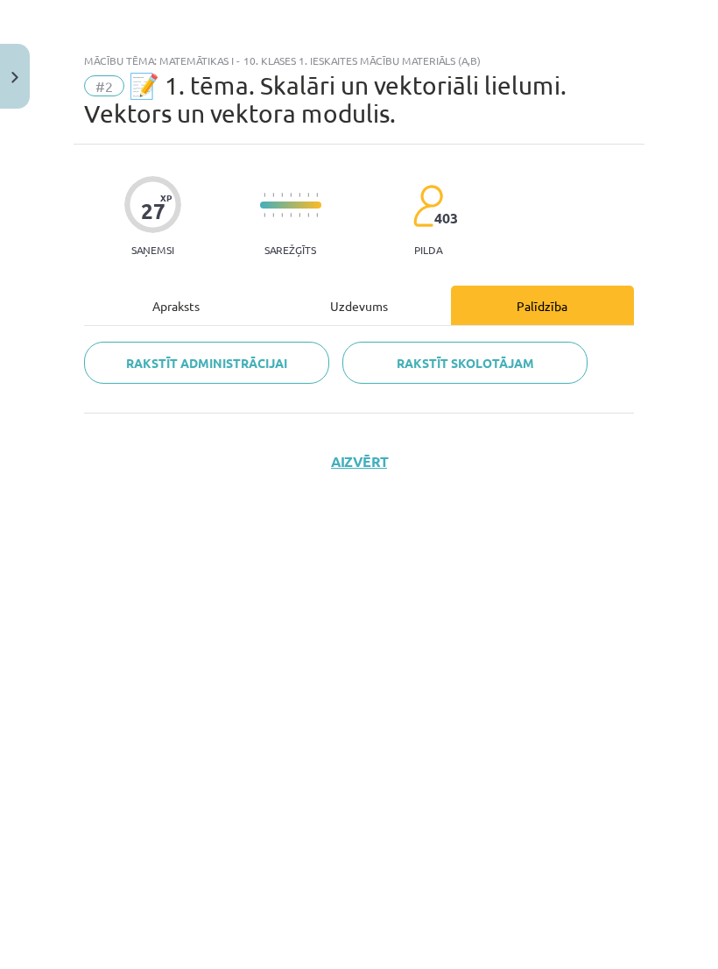
scroll to position [0, 0]
click at [559, 203] on div "27 XP Saņemsi Sarežģīts 403 pilda" at bounding box center [359, 211] width 550 height 90
click at [164, 317] on div "Apraksts" at bounding box center [175, 305] width 183 height 39
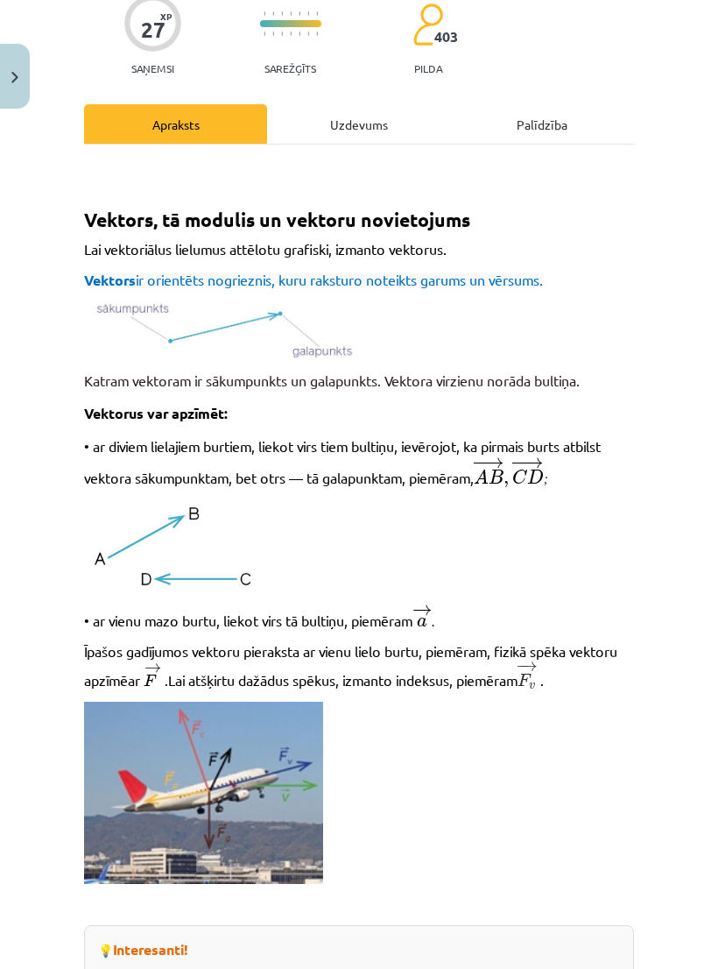
scroll to position [184, 0]
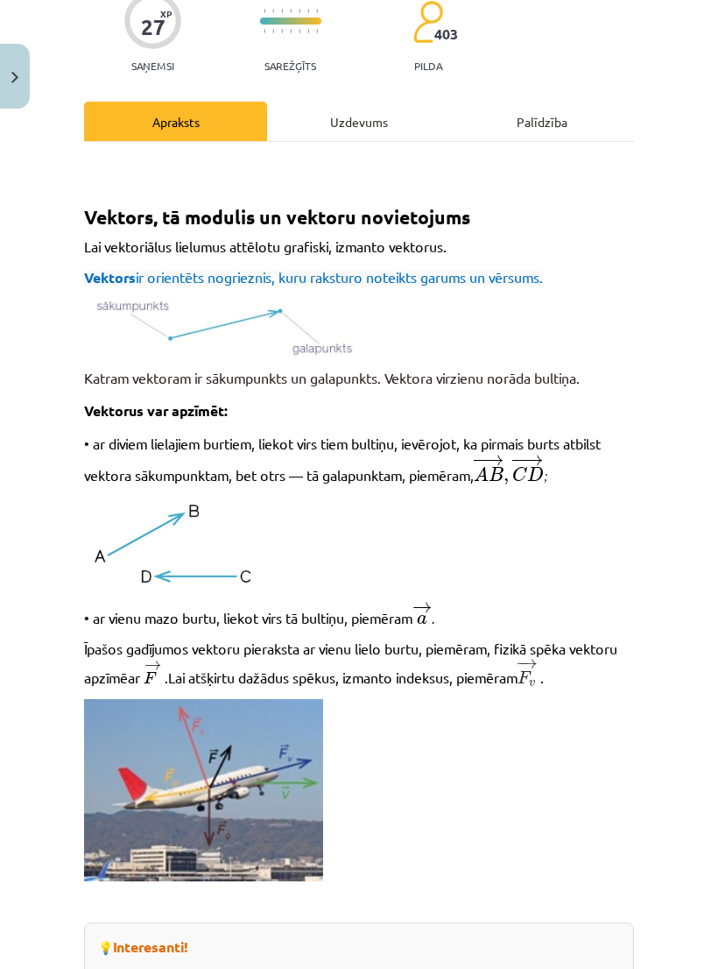
click at [390, 102] on div "Uzdevums" at bounding box center [358, 121] width 183 height 39
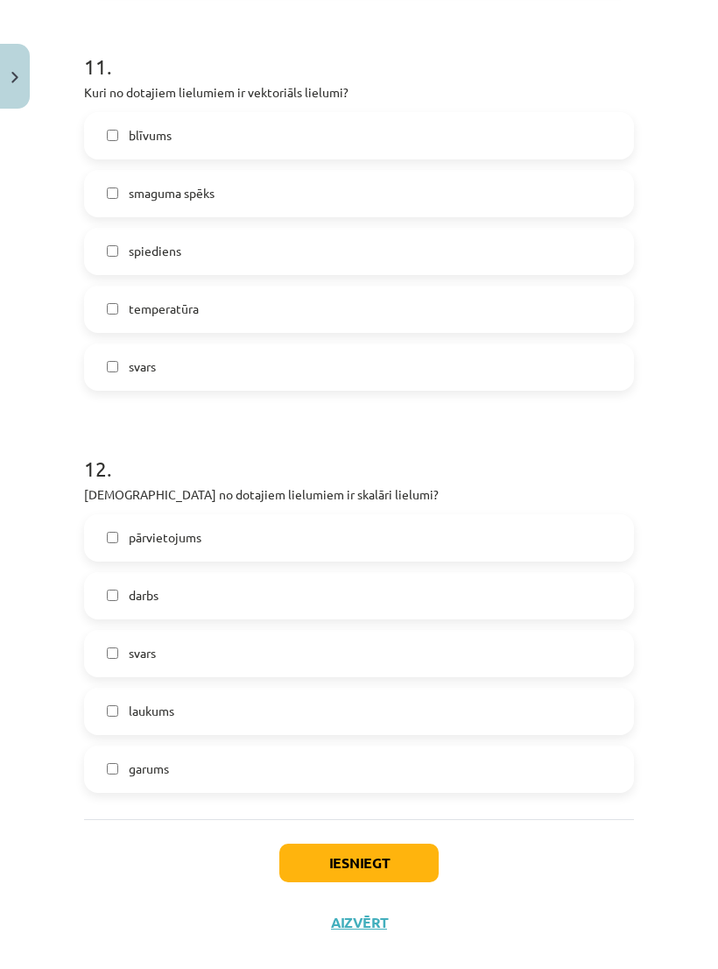
scroll to position [6835, 0]
click at [107, 612] on label "darbs" at bounding box center [359, 597] width 547 height 44
click at [139, 719] on span "laukums" at bounding box center [152, 712] width 46 height 18
click at [129, 770] on span "garums" at bounding box center [149, 769] width 40 height 18
click at [358, 875] on button "Iesniegt" at bounding box center [358, 864] width 159 height 39
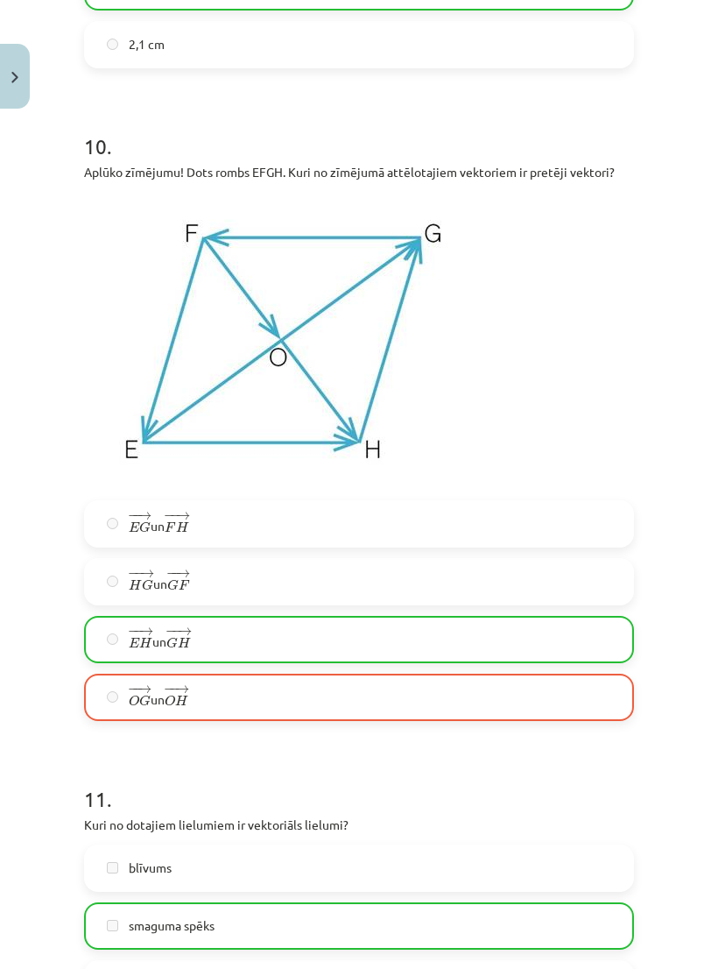
scroll to position [6103, 0]
click at [316, 708] on label "− − → O G O G → un − − → O H O H →" at bounding box center [359, 697] width 547 height 44
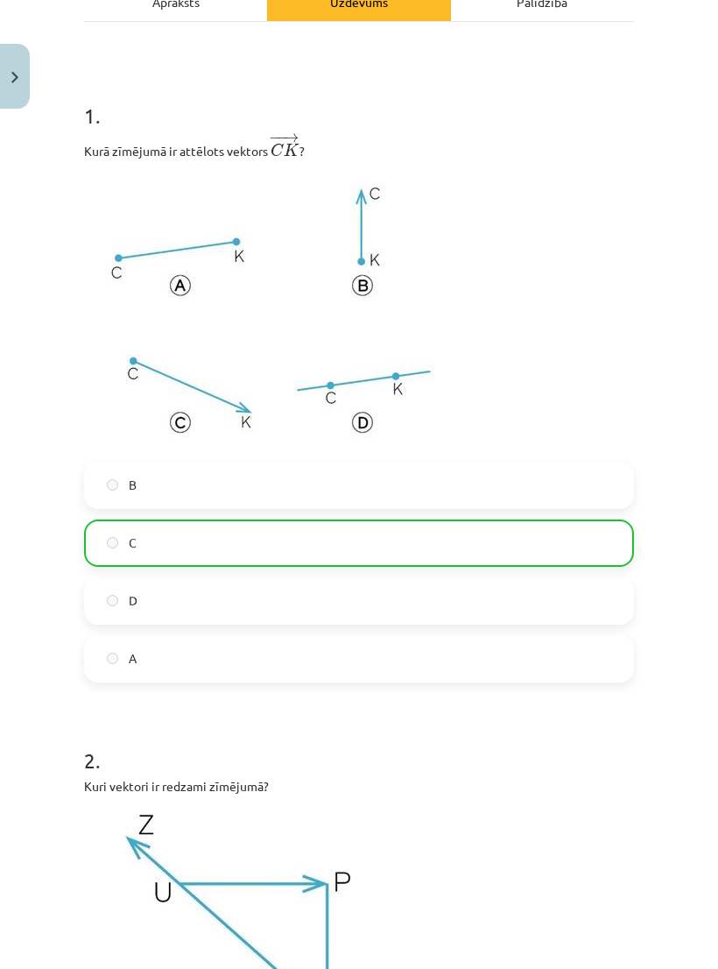
scroll to position [303, 0]
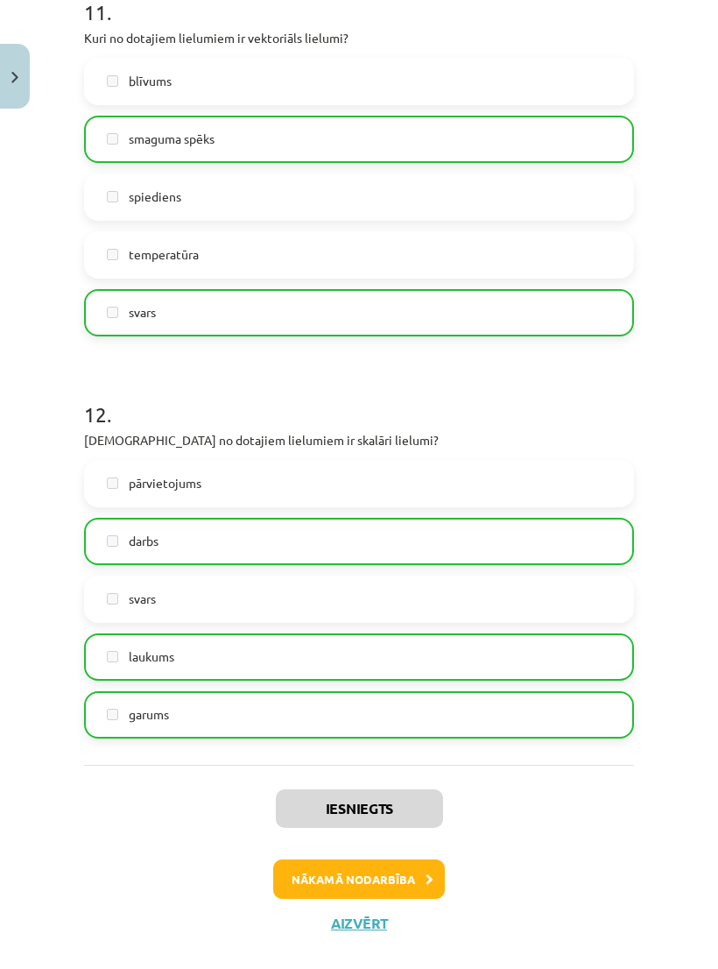
click at [310, 875] on button "Nākamā nodarbība" at bounding box center [359, 879] width 172 height 40
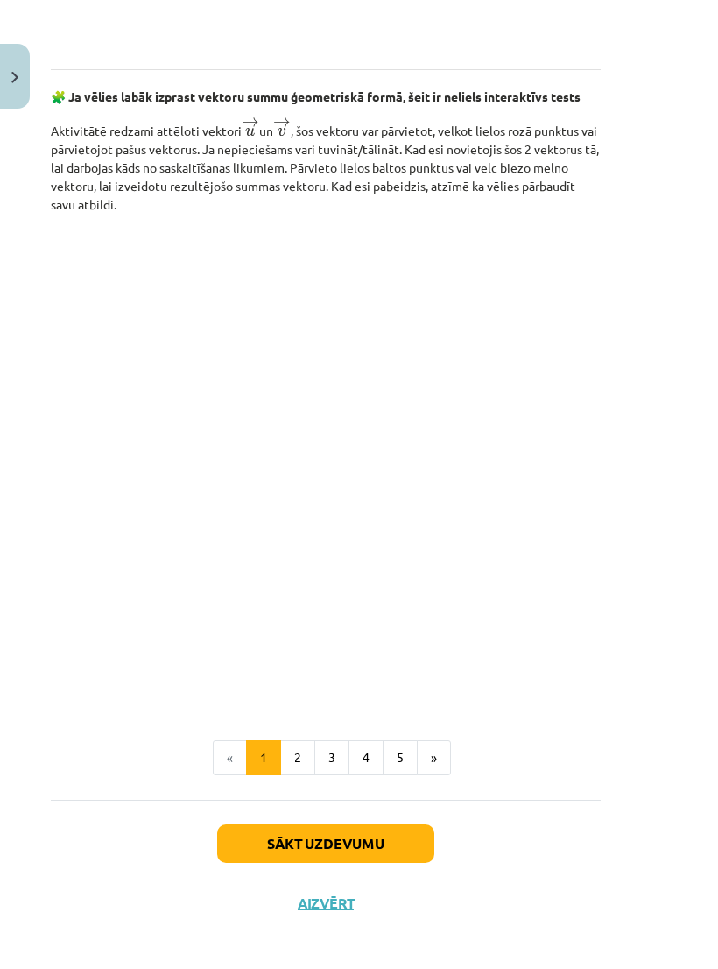
scroll to position [2348, 33]
click at [286, 863] on button "Sākt uzdevumu" at bounding box center [325, 843] width 217 height 39
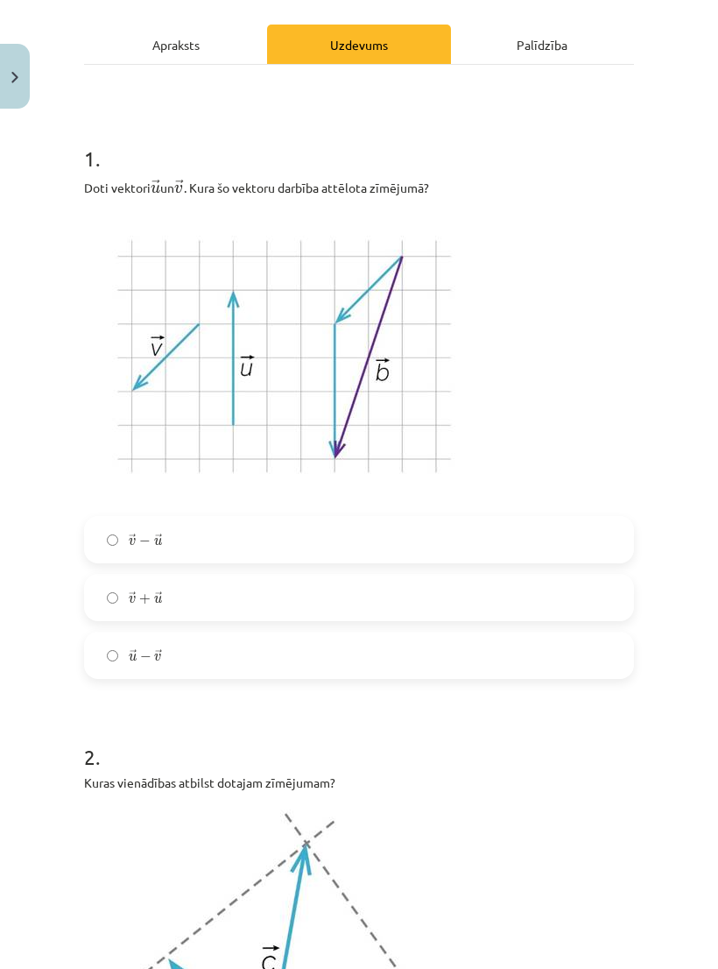
scroll to position [261, 0]
click at [216, 600] on label "→ v + → u v → + u →" at bounding box center [359, 598] width 547 height 44
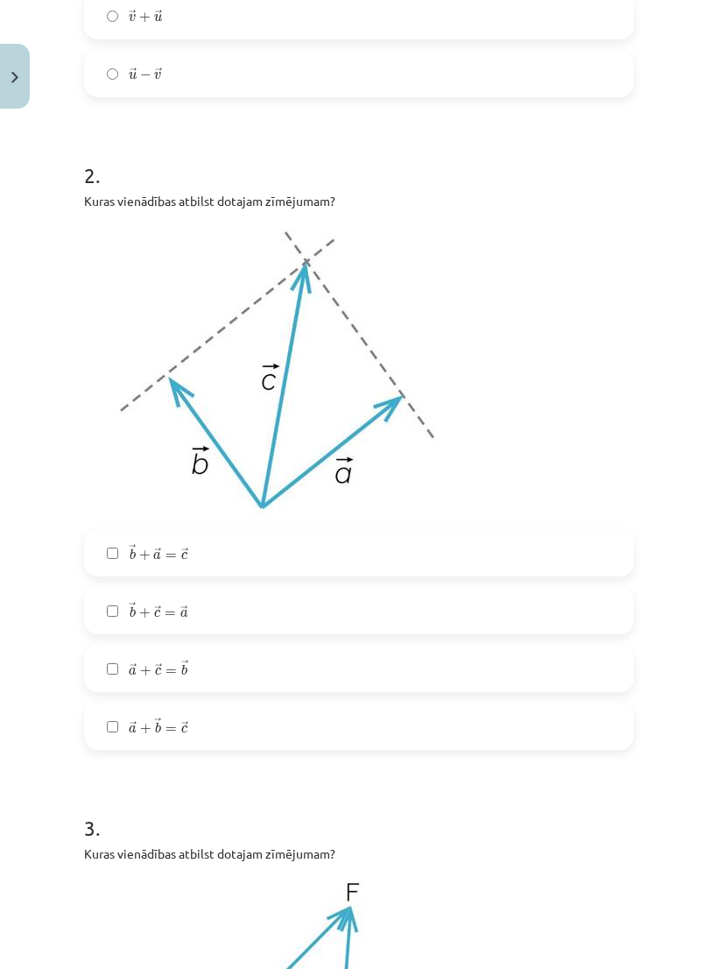
scroll to position [844, 0]
click at [272, 544] on label "→ b + → a = → c b → + a → = c →" at bounding box center [359, 552] width 547 height 44
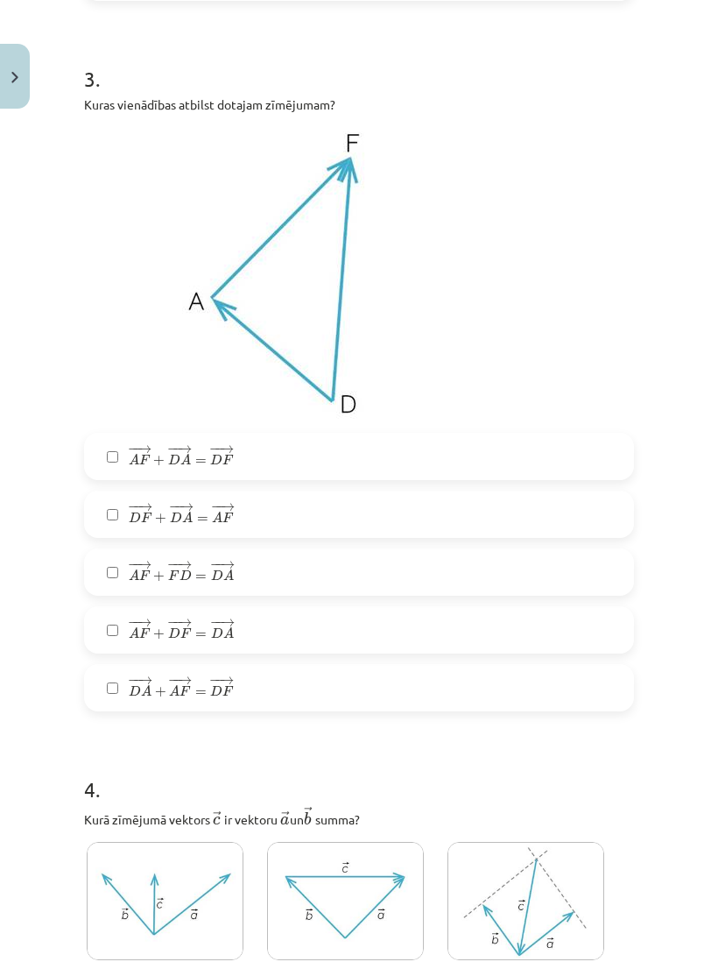
scroll to position [1580, 0]
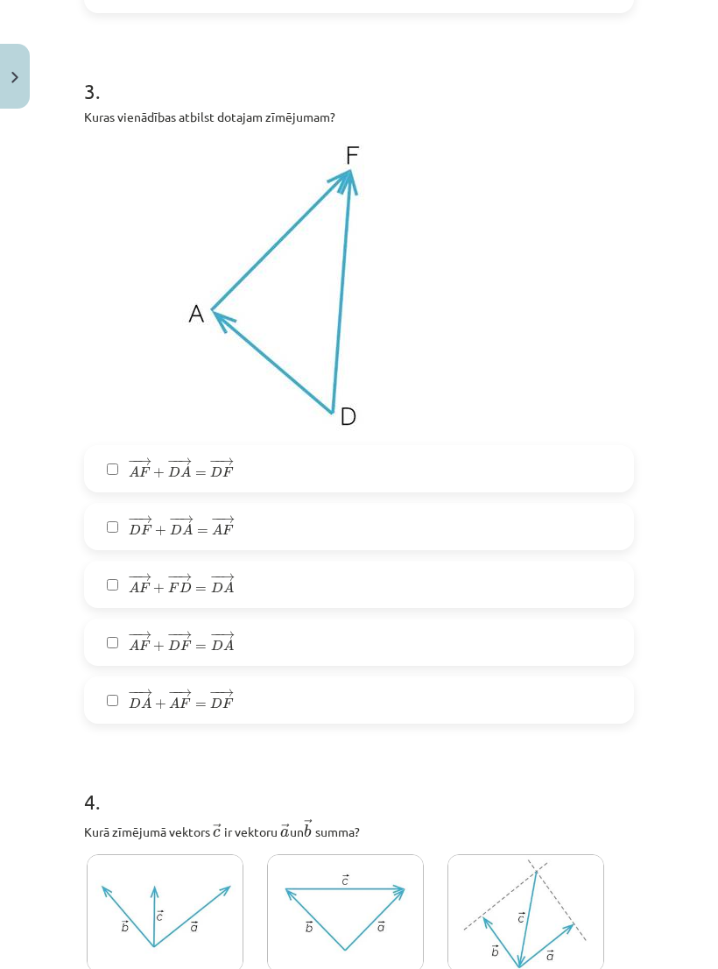
click at [284, 633] on label "− − → A F + − − → D F = − − → D A A F → + D F → = D A →" at bounding box center [359, 642] width 547 height 44
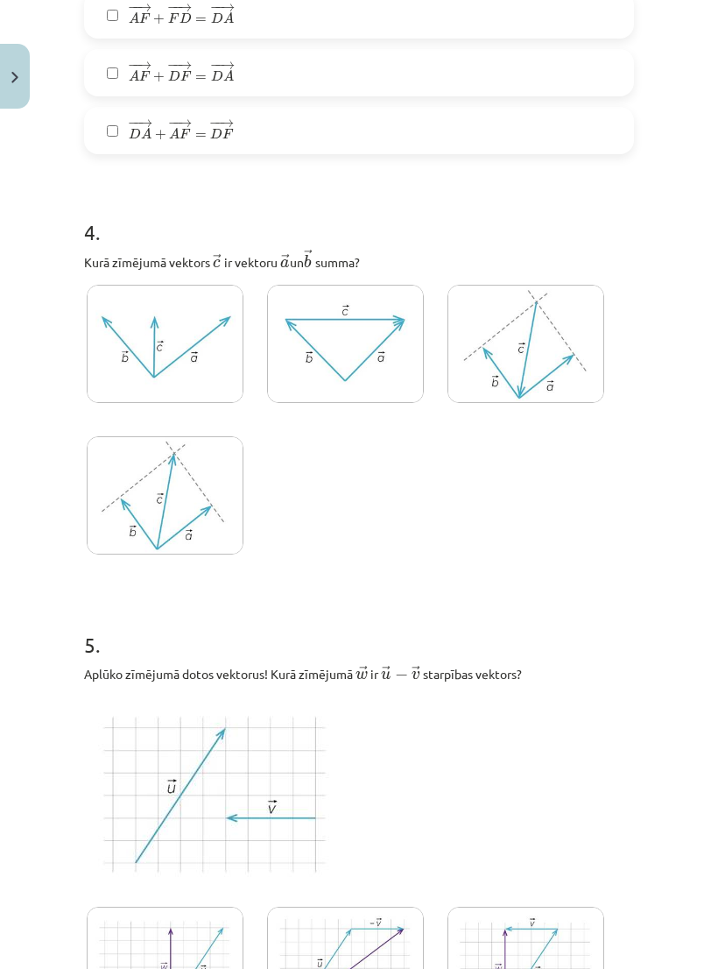
scroll to position [2153, 0]
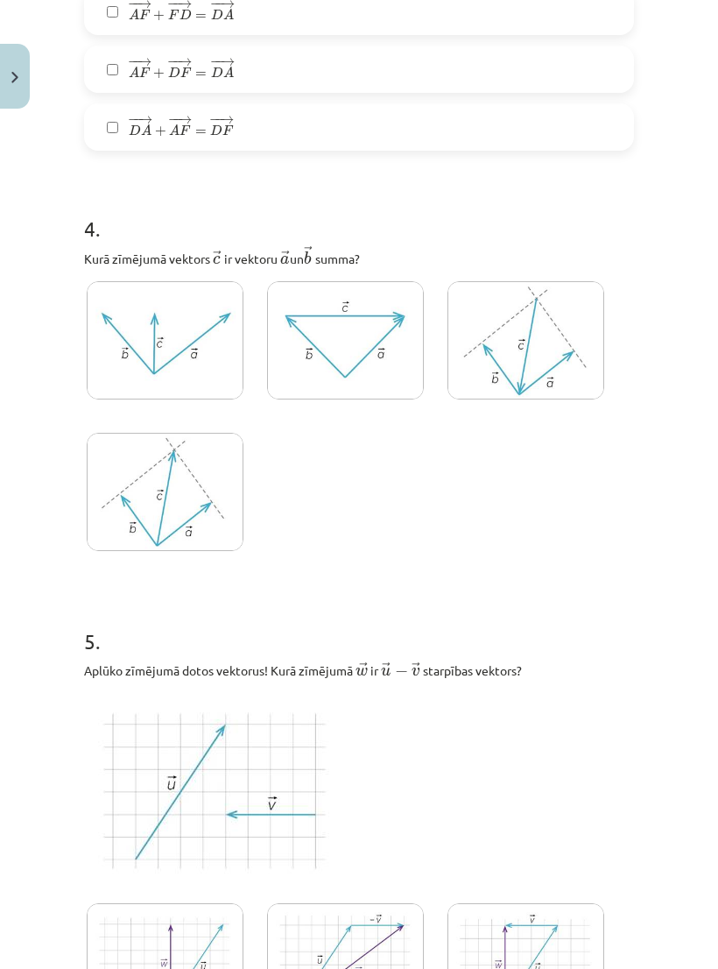
click at [147, 498] on img at bounding box center [165, 492] width 157 height 118
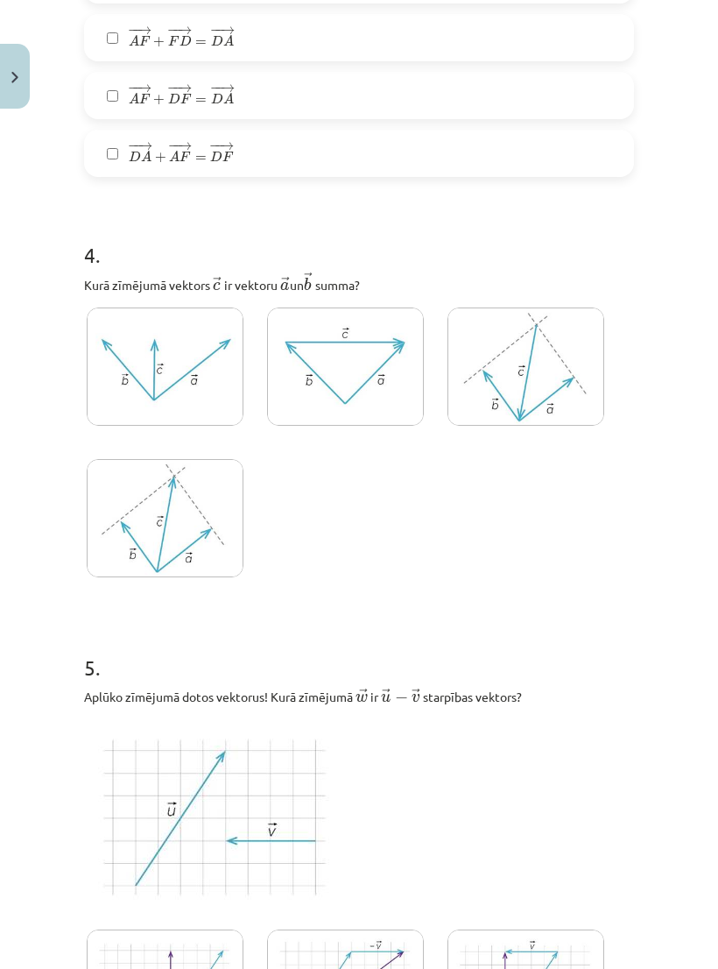
scroll to position [2126, 0]
click at [322, 403] on img at bounding box center [345, 367] width 157 height 118
click at [152, 496] on img at bounding box center [165, 518] width 157 height 118
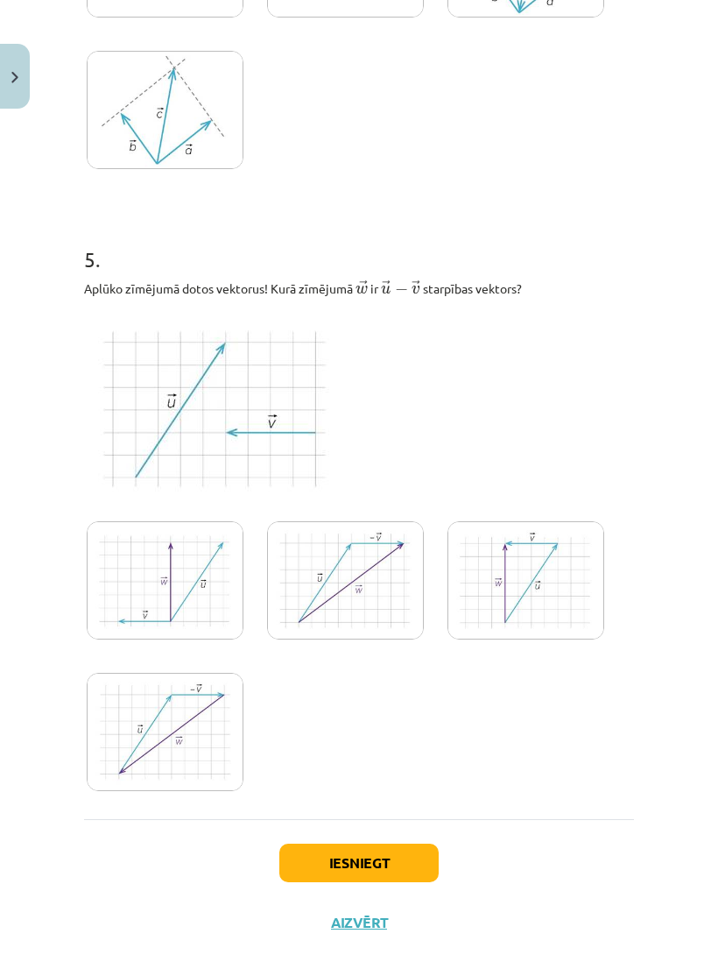
scroll to position [2534, 0]
click at [139, 597] on img at bounding box center [165, 581] width 157 height 118
click at [354, 590] on img at bounding box center [345, 581] width 157 height 118
click at [190, 760] on img at bounding box center [165, 733] width 157 height 118
click at [382, 875] on button "Iesniegt" at bounding box center [358, 864] width 159 height 39
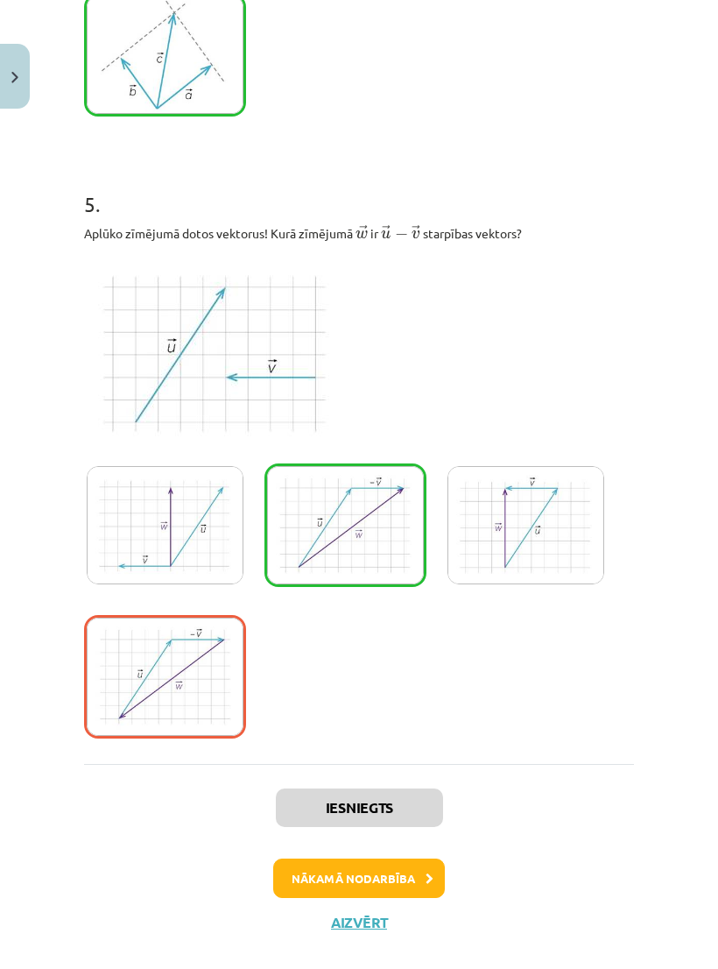
scroll to position [2589, 0]
click at [335, 884] on button "Nākamā nodarbība" at bounding box center [359, 879] width 172 height 40
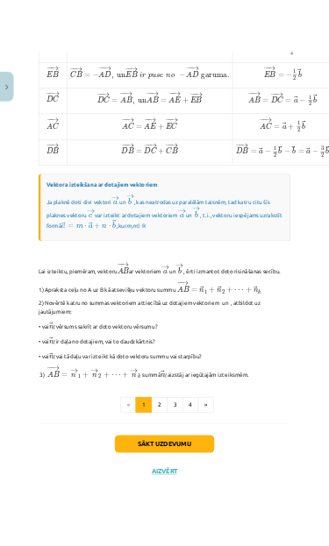
scroll to position [435, 0]
